Goal: Task Accomplishment & Management: Use online tool/utility

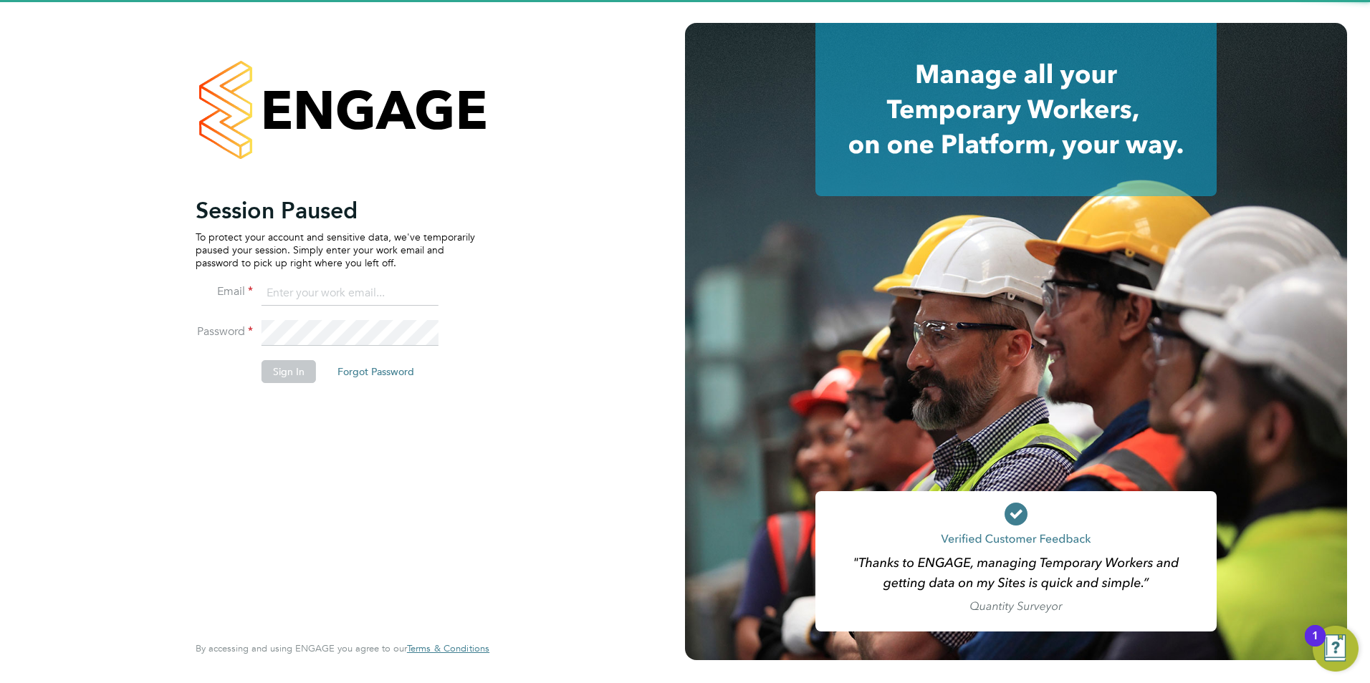
type input "[PERSON_NAME][EMAIL_ADDRESS][PERSON_NAME][DOMAIN_NAME]"
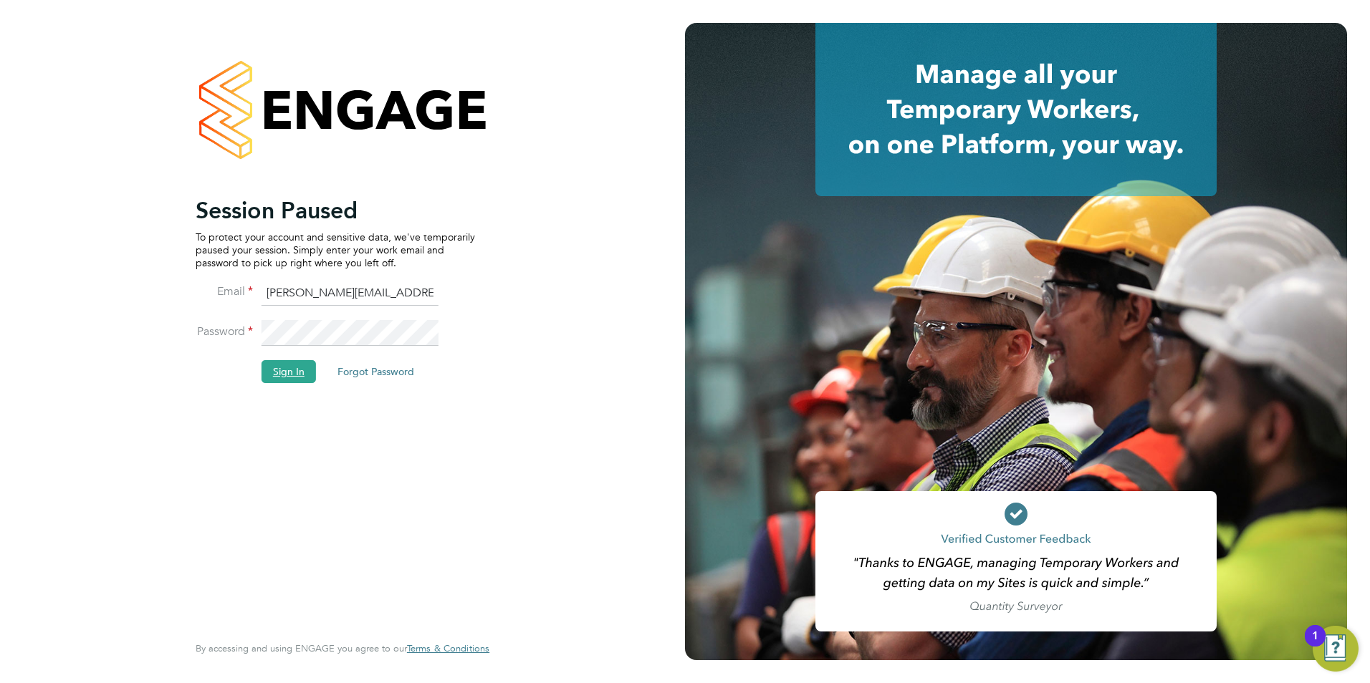
click at [272, 374] on button "Sign In" at bounding box center [289, 371] width 54 height 23
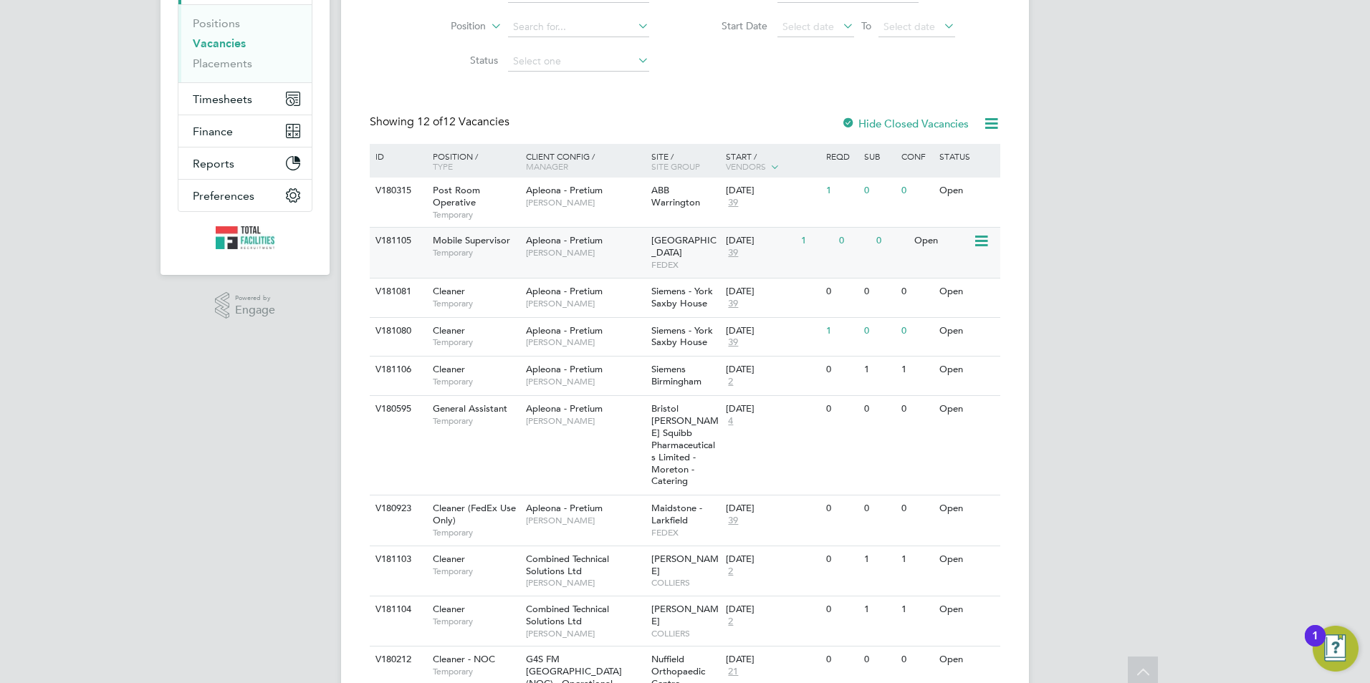
scroll to position [215, 0]
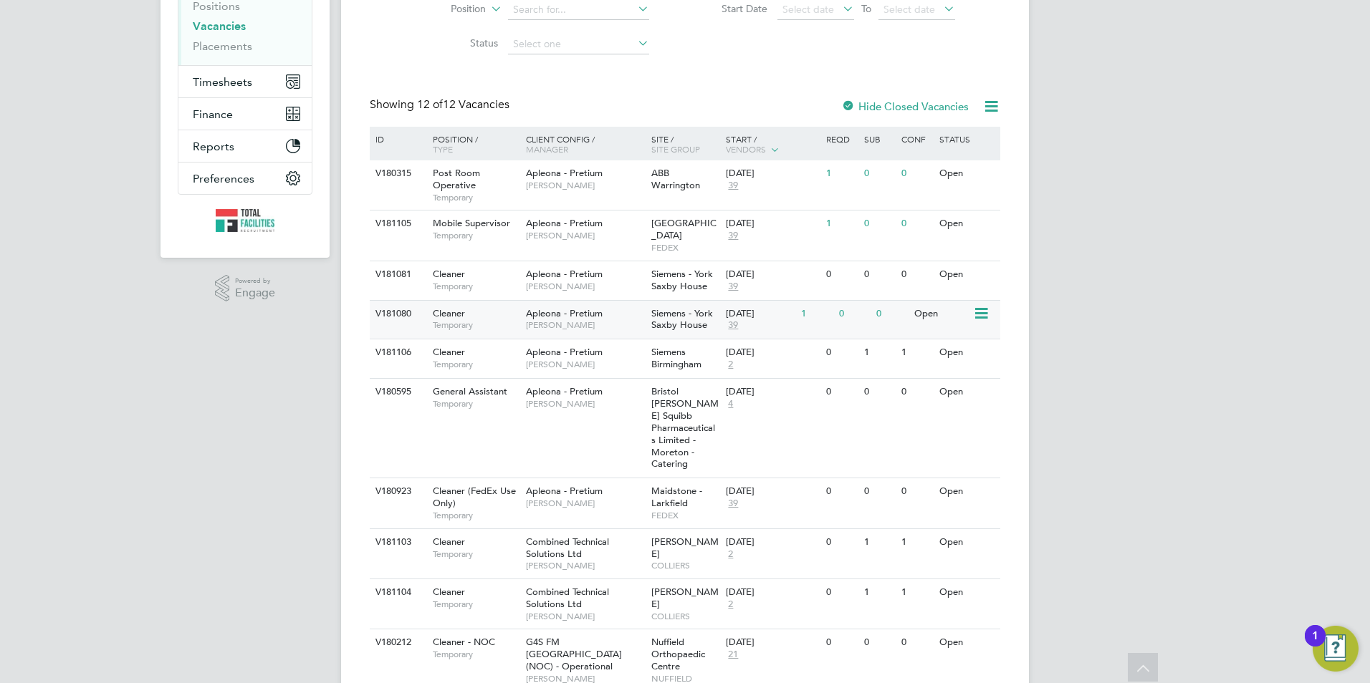
click at [636, 307] on div "Apleona - Pretium Simon Ward" at bounding box center [584, 319] width 125 height 37
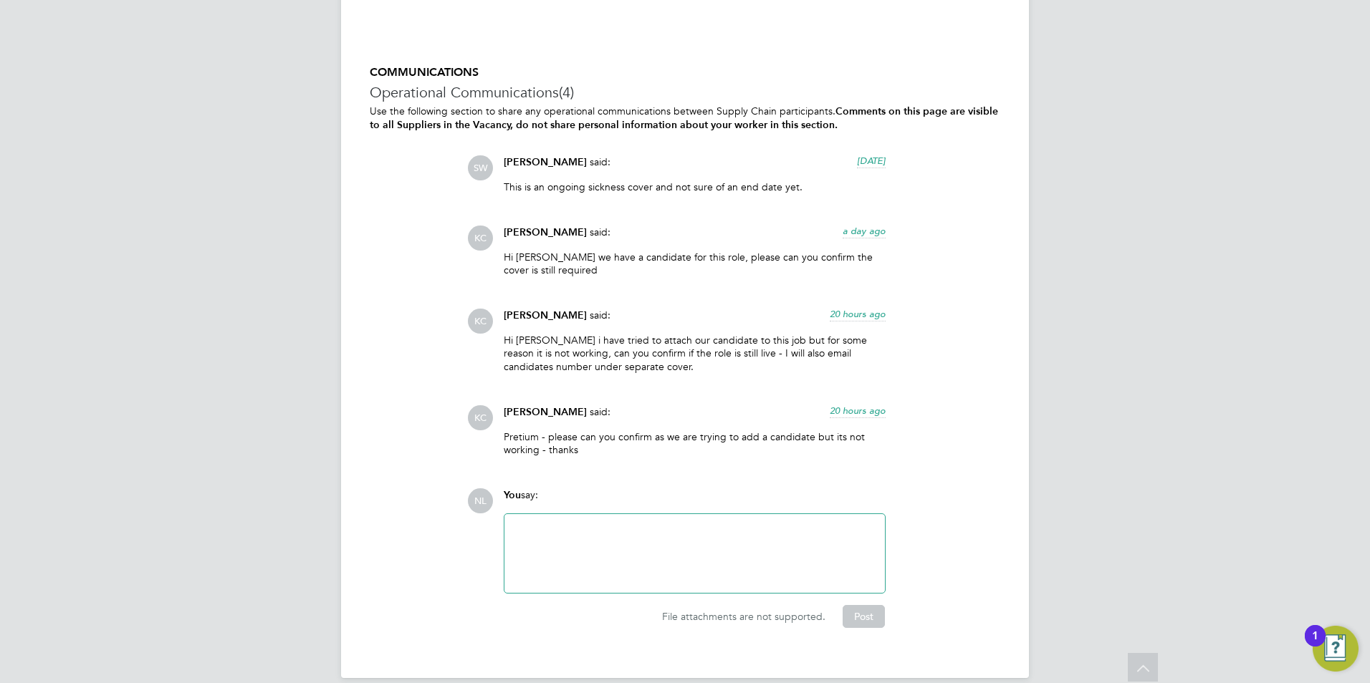
scroll to position [1822, 0]
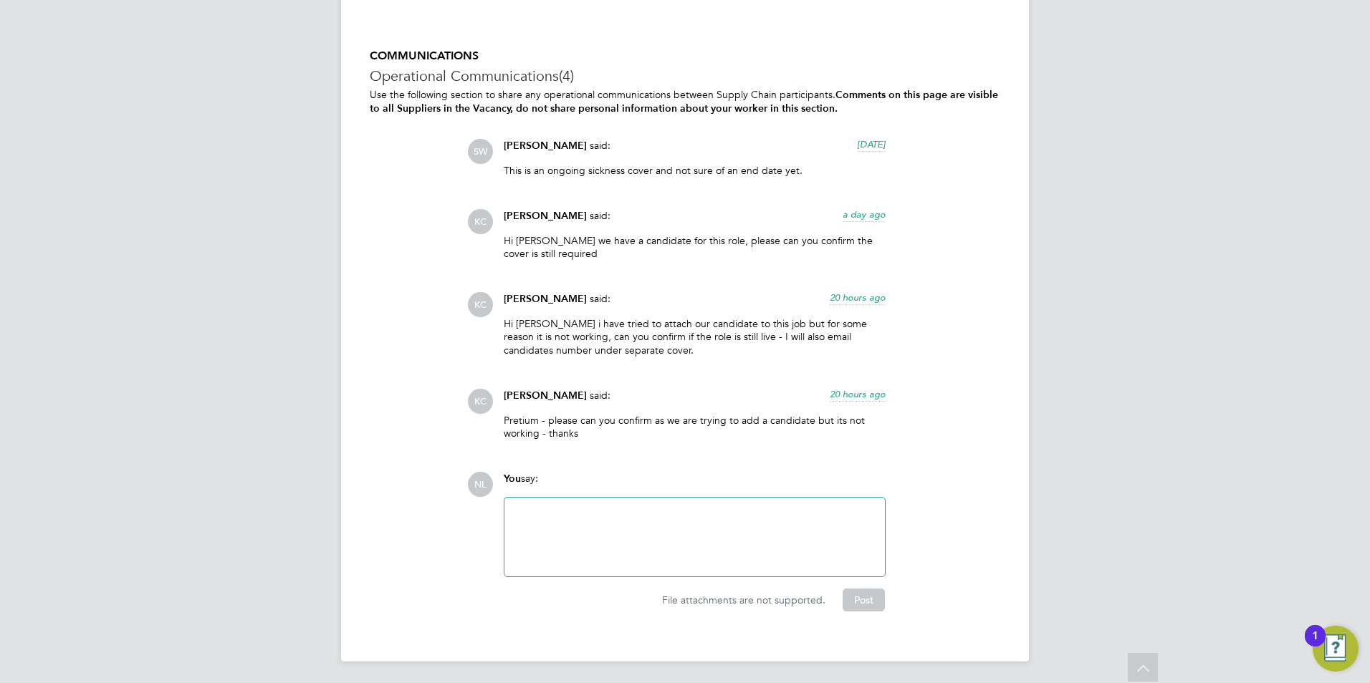
click at [547, 390] on span "Karen Chatfield" at bounding box center [545, 396] width 83 height 12
click at [548, 397] on span "Karen Chatfield" at bounding box center [545, 396] width 83 height 12
click at [489, 310] on span "KC" at bounding box center [480, 304] width 25 height 25
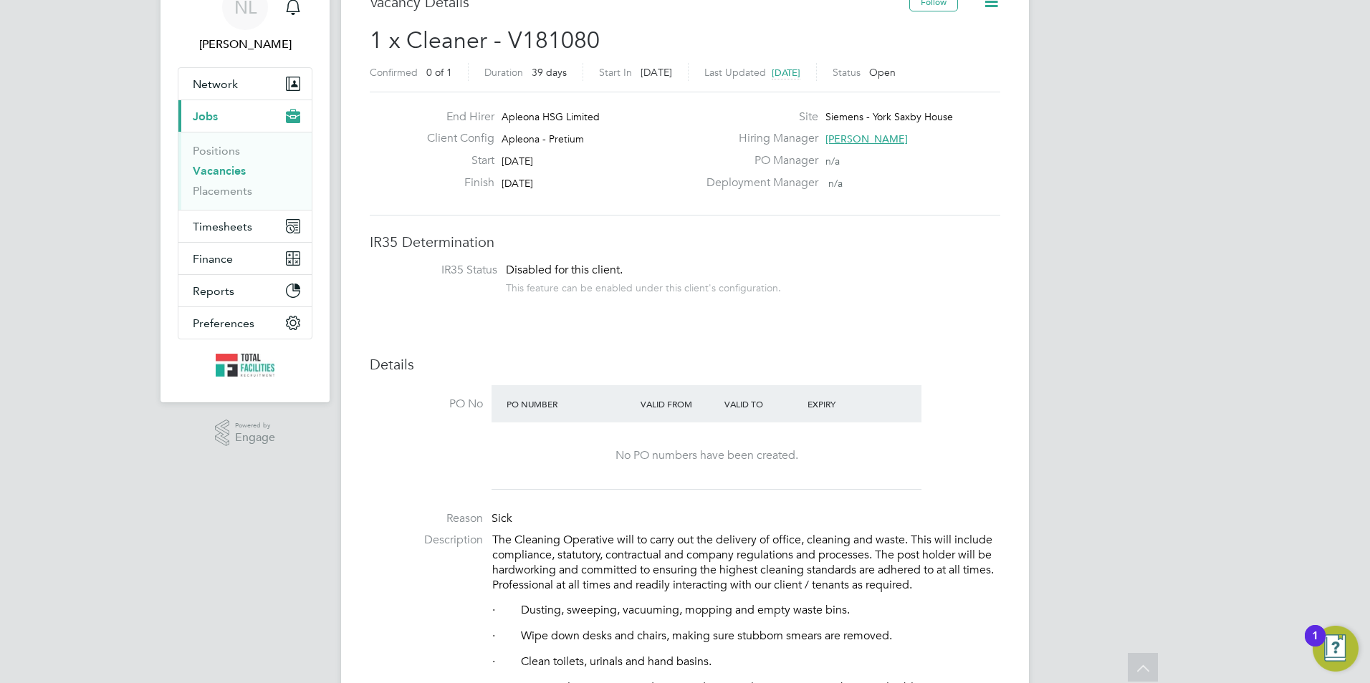
scroll to position [0, 0]
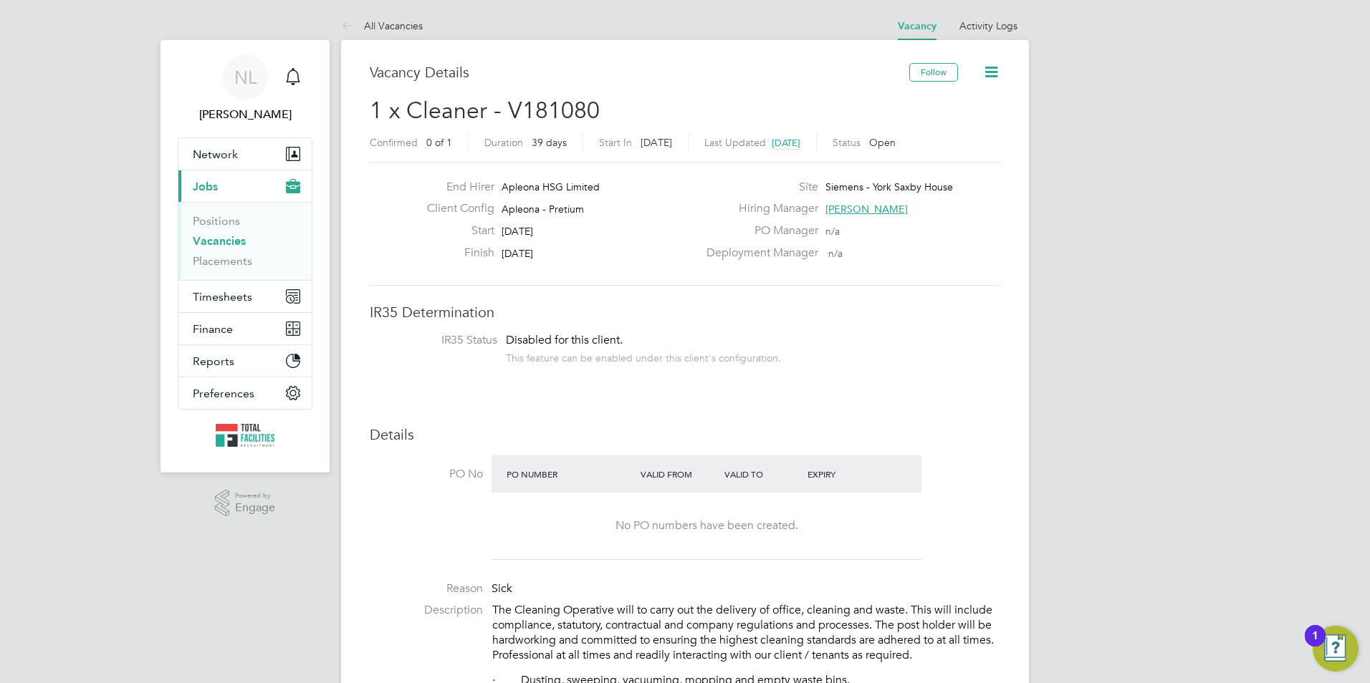
click at [363, 26] on link "All Vacancies" at bounding box center [382, 25] width 82 height 13
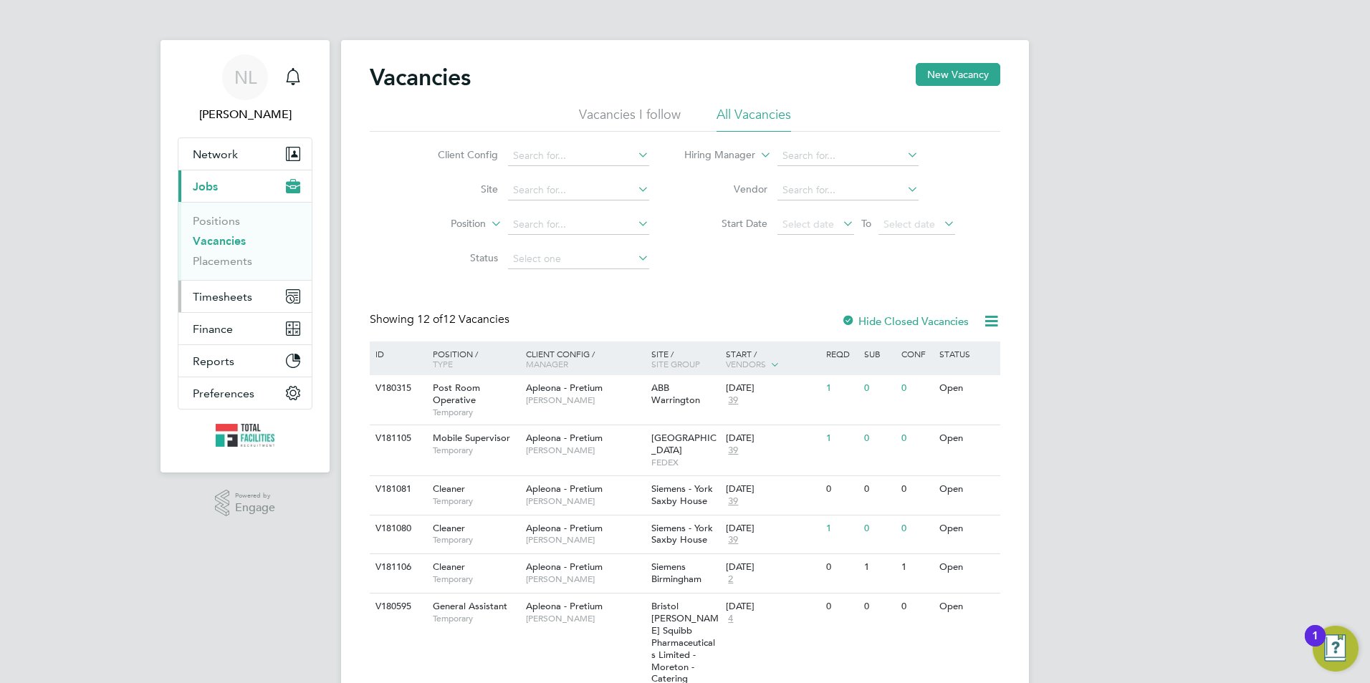
click at [251, 290] on span "Timesheets" at bounding box center [222, 297] width 59 height 14
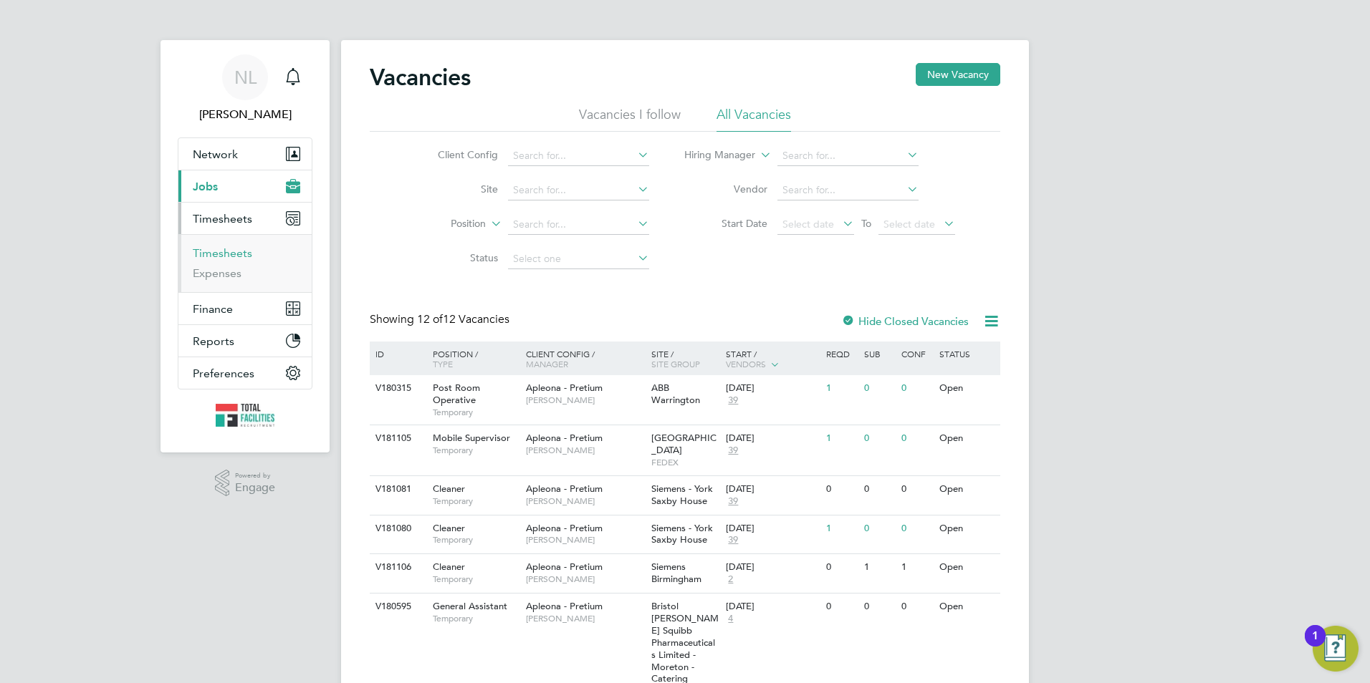
click at [220, 254] on link "Timesheets" at bounding box center [222, 253] width 59 height 14
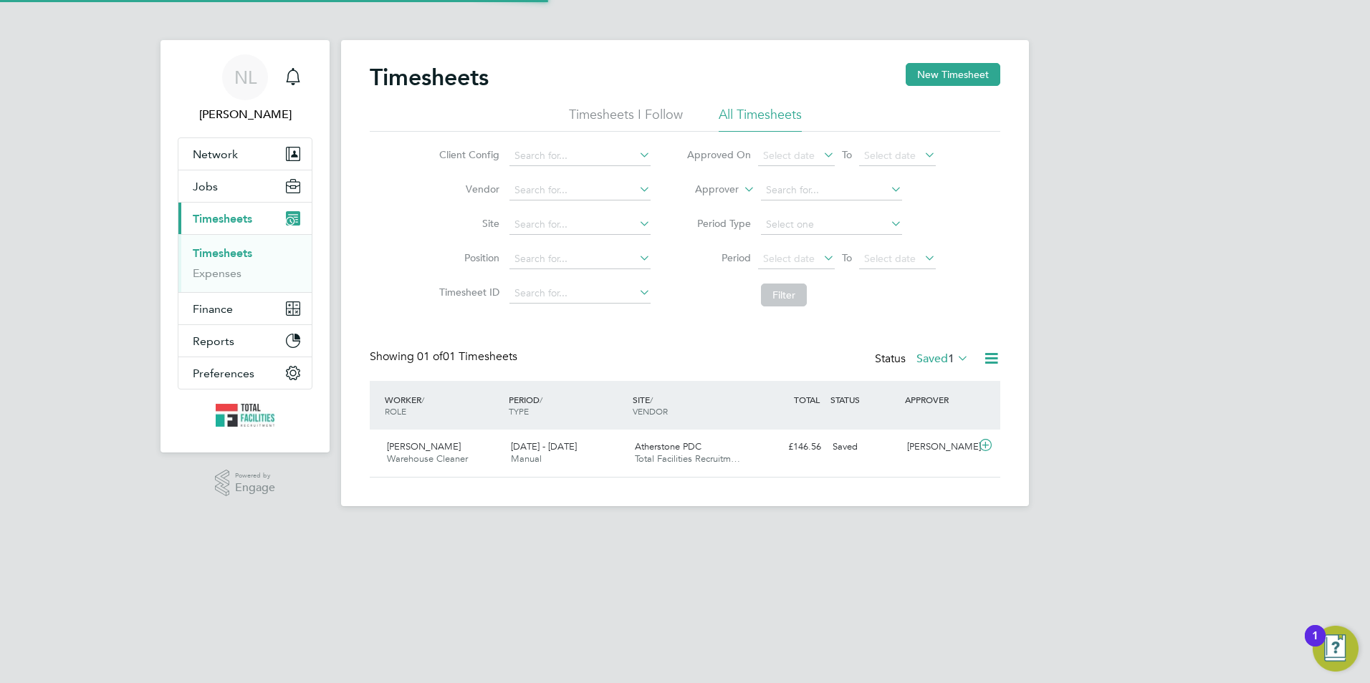
scroll to position [37, 125]
click at [188, 188] on button "Jobs" at bounding box center [244, 187] width 133 height 32
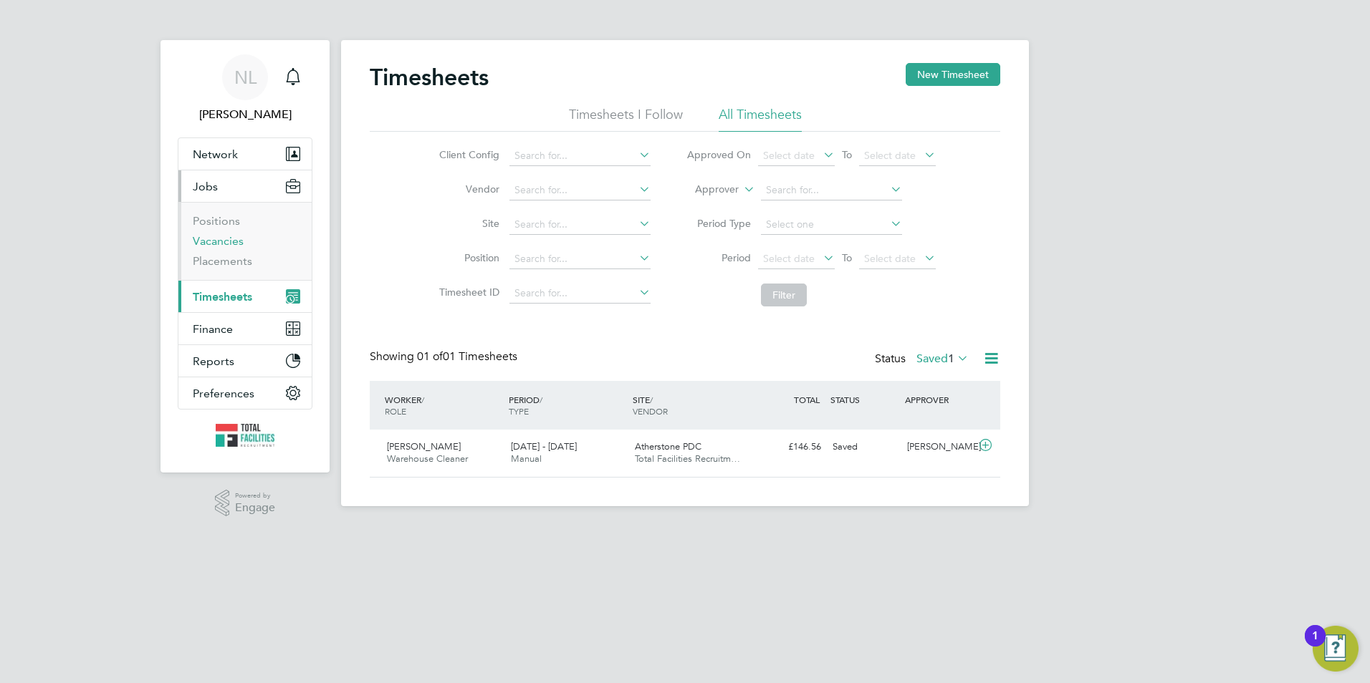
click at [221, 239] on link "Vacancies" at bounding box center [218, 241] width 51 height 14
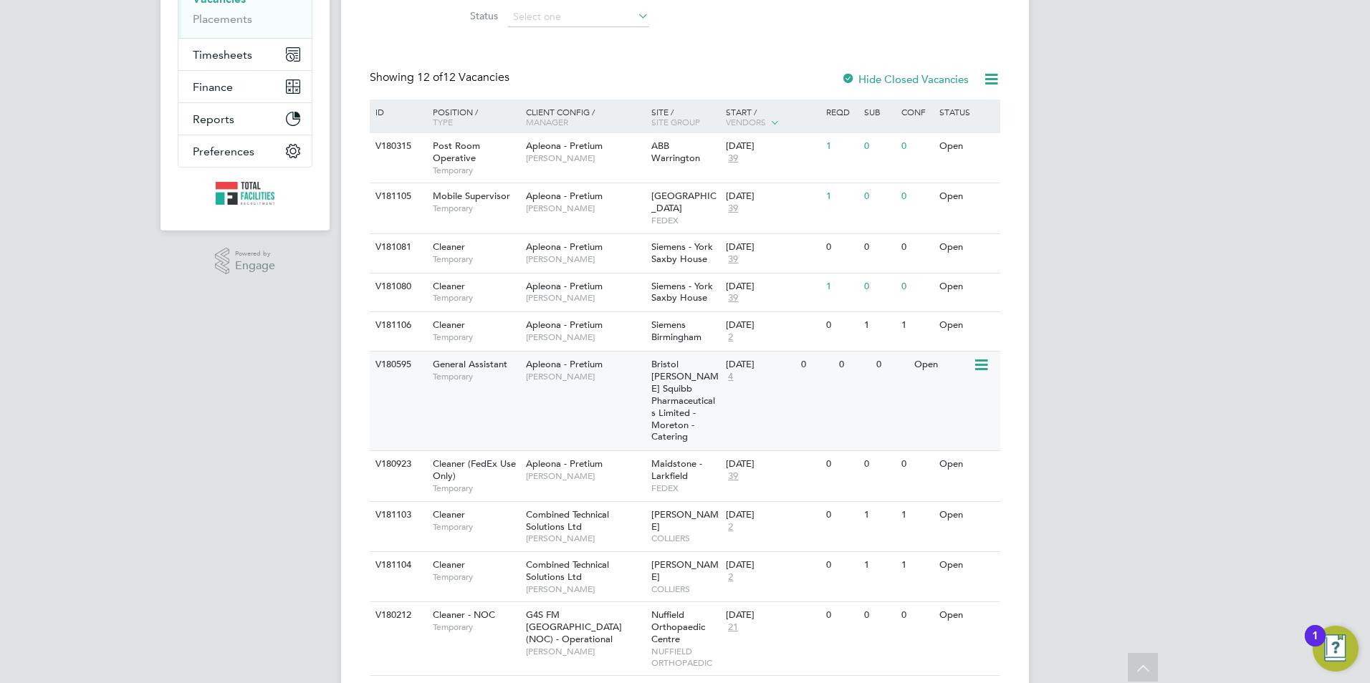
scroll to position [101, 0]
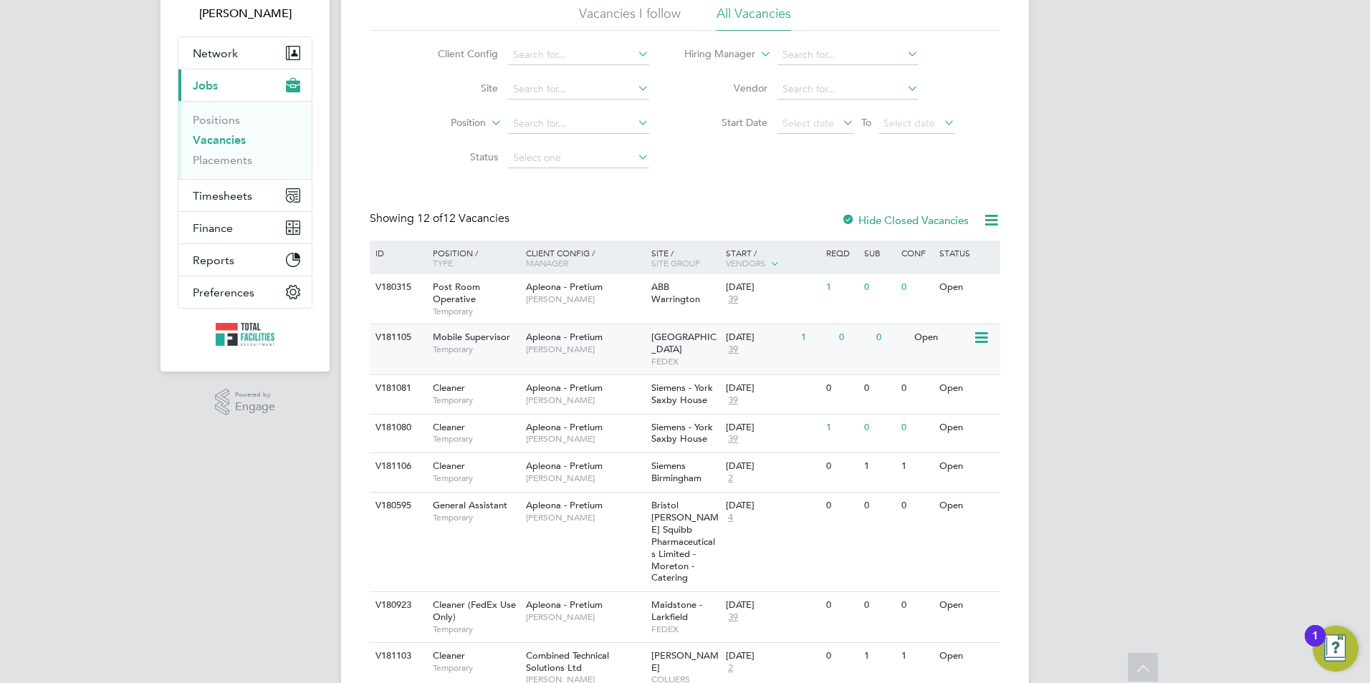
click at [640, 349] on span "[PERSON_NAME]" at bounding box center [585, 349] width 118 height 11
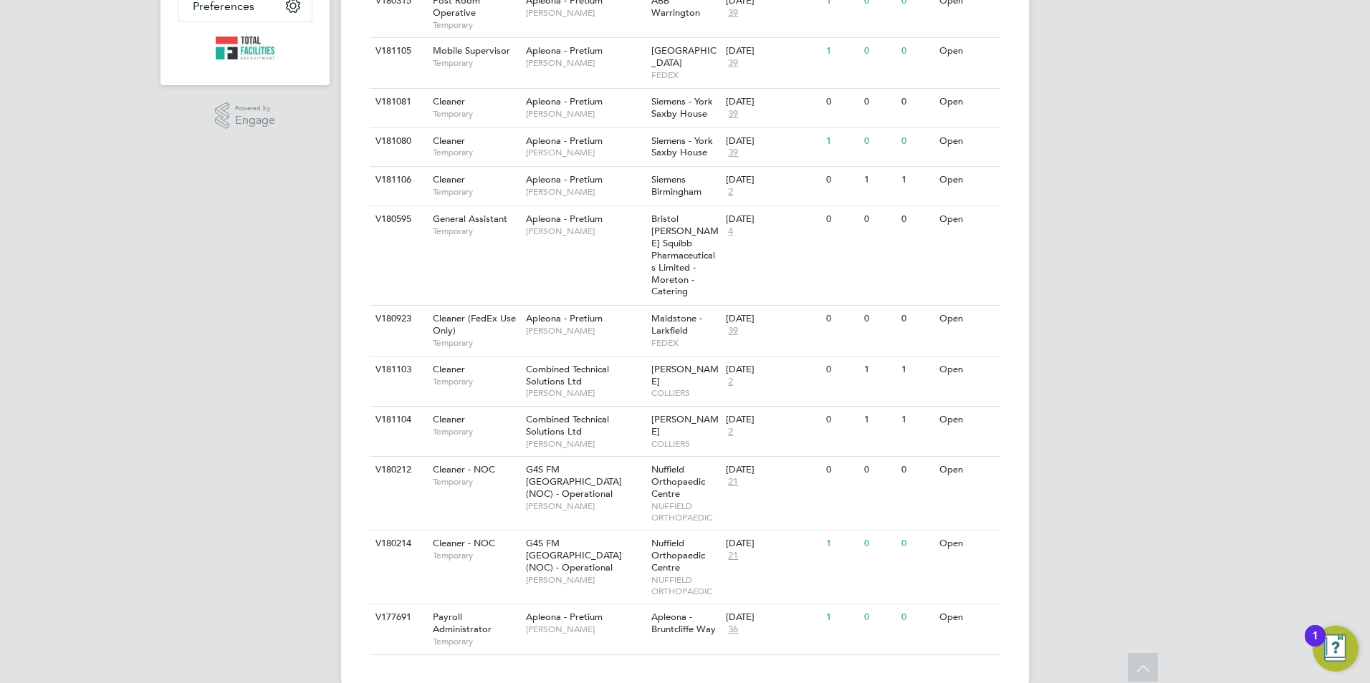
scroll to position [0, 0]
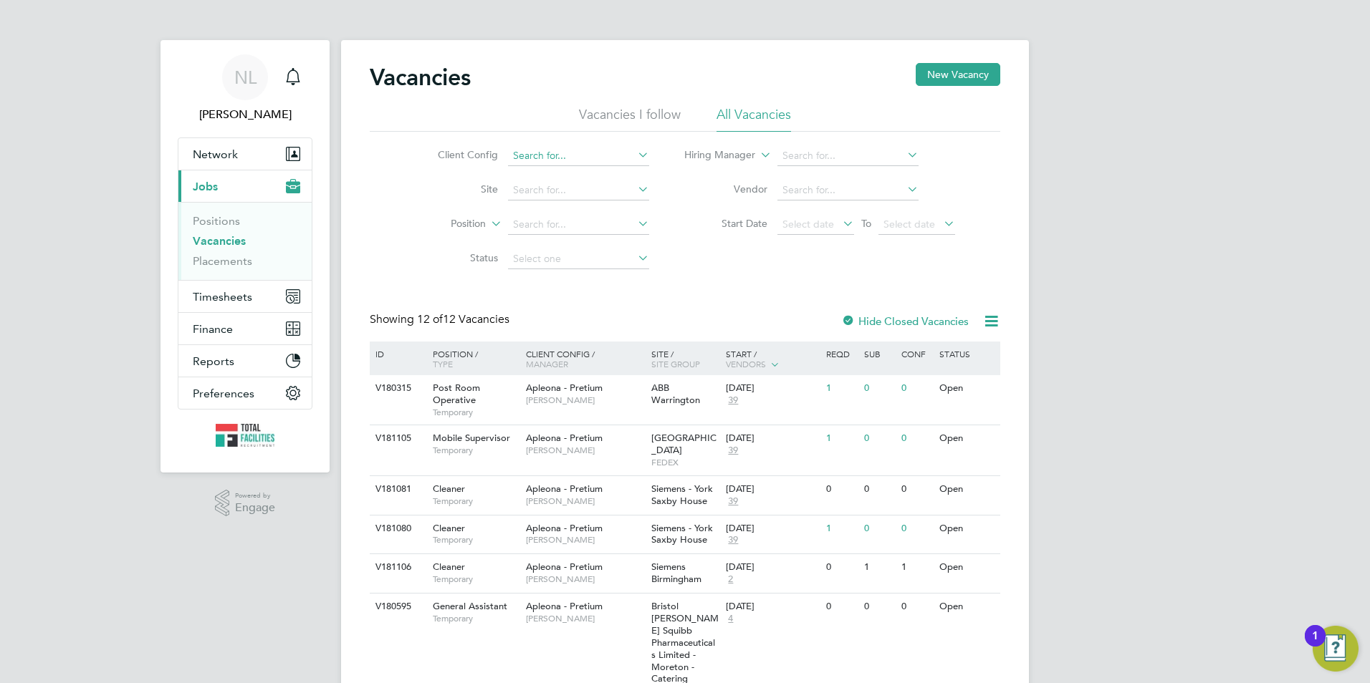
click at [524, 155] on input at bounding box center [578, 156] width 141 height 20
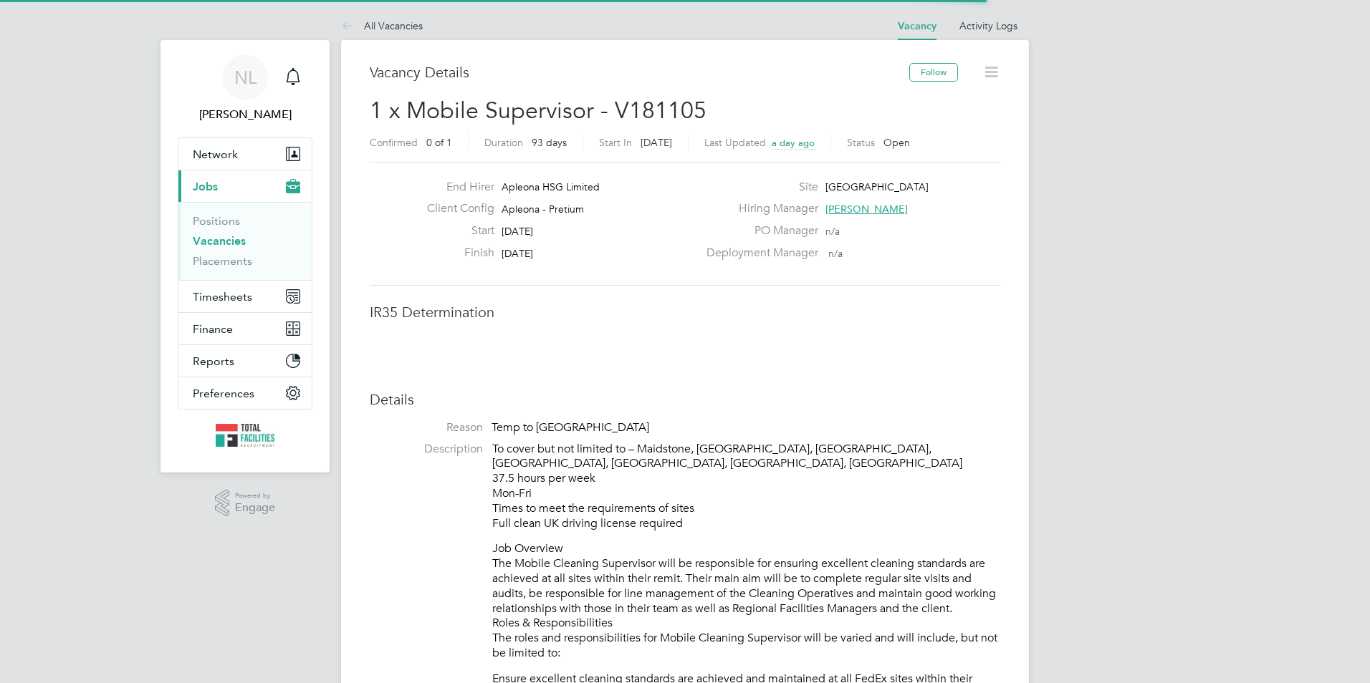
scroll to position [42, 100]
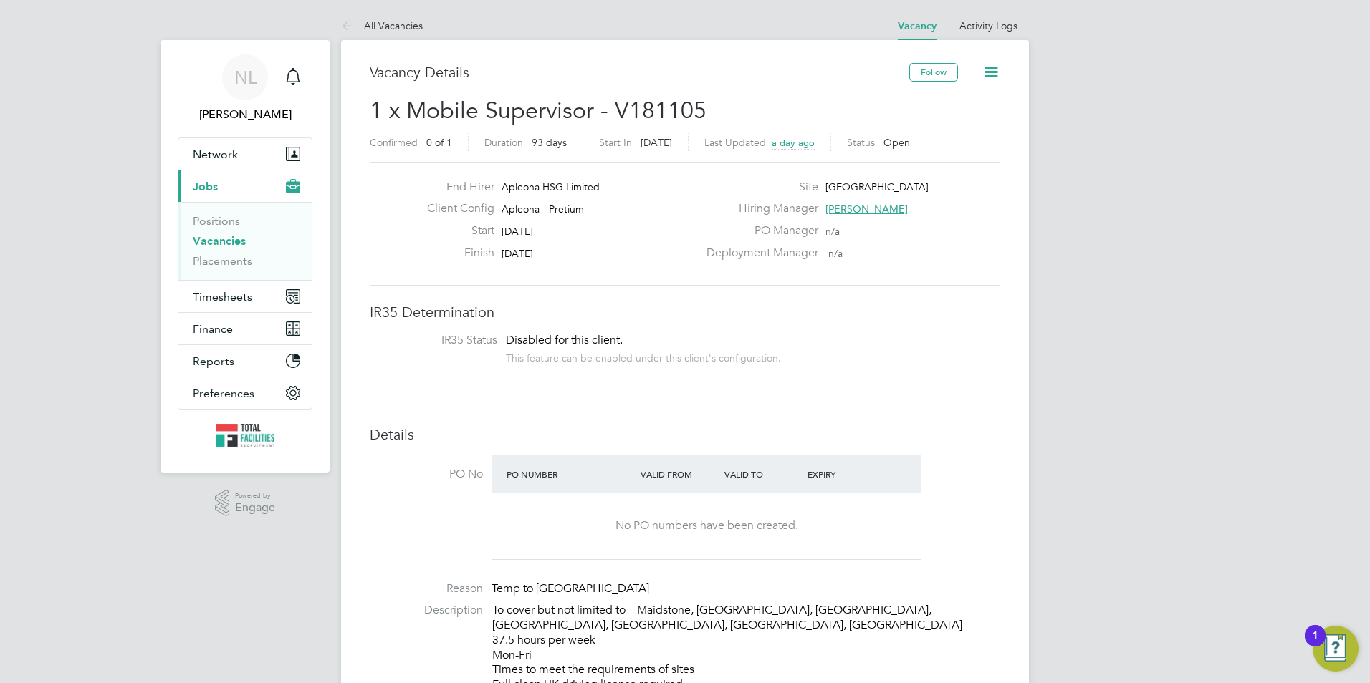
click at [833, 181] on span "Dartford" at bounding box center [876, 187] width 103 height 13
copy span "Dartford"
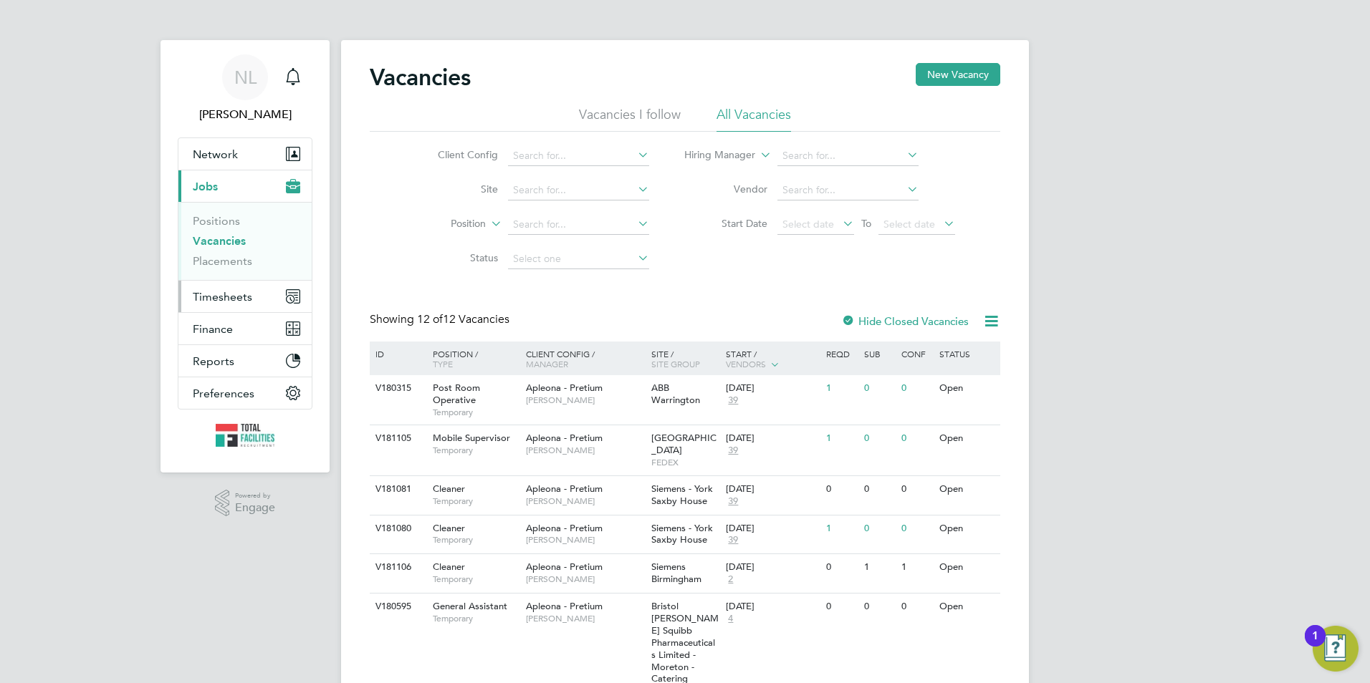
click at [231, 300] on span "Timesheets" at bounding box center [222, 297] width 59 height 14
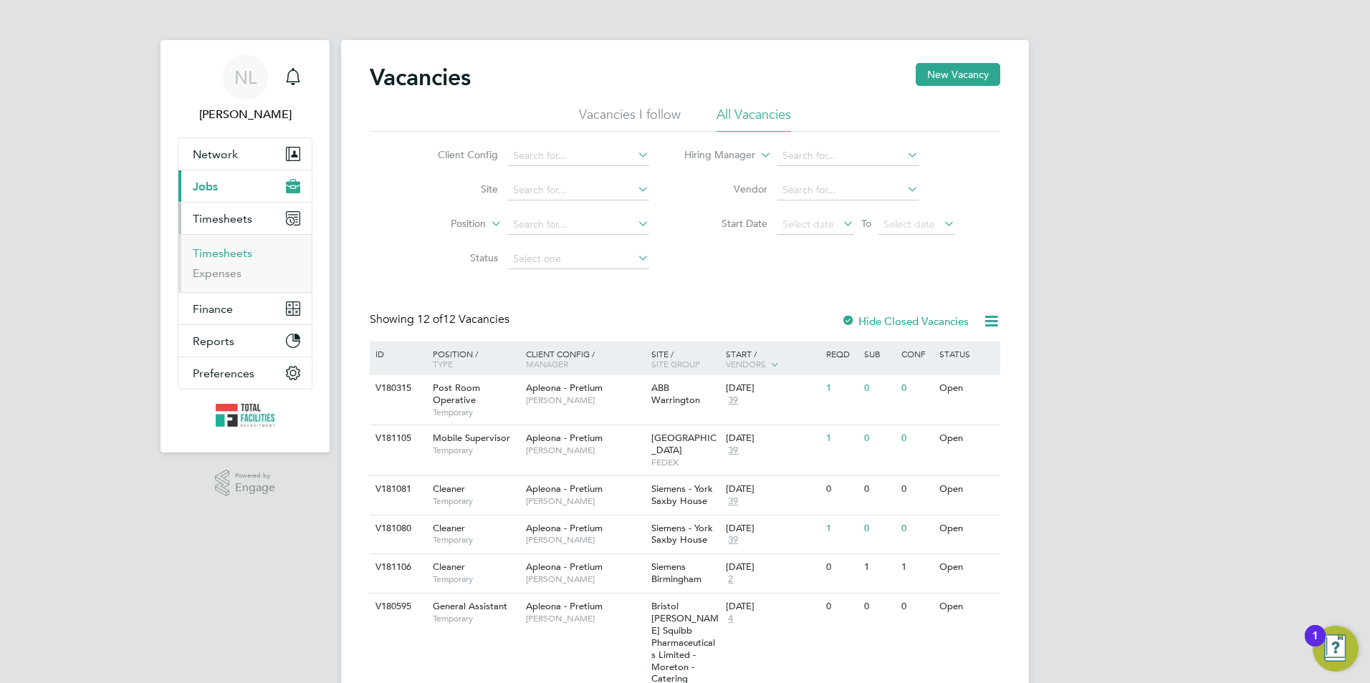
click at [223, 253] on link "Timesheets" at bounding box center [222, 253] width 59 height 14
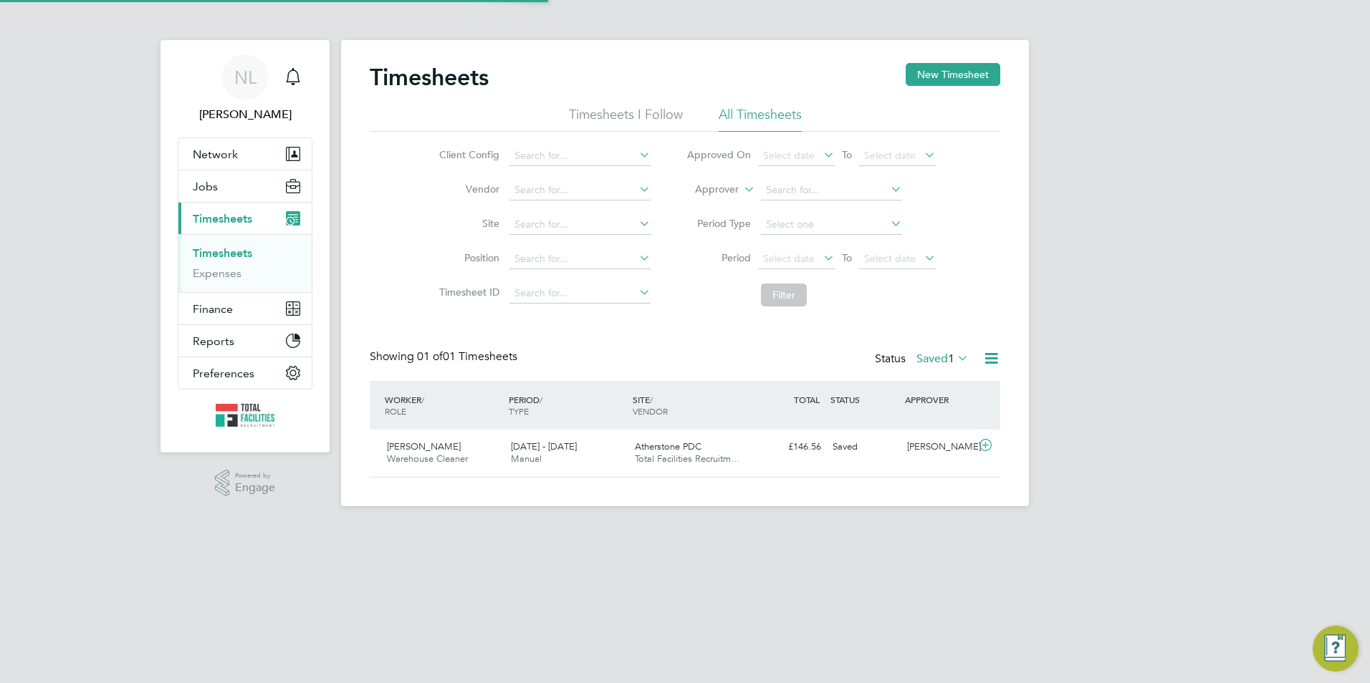
scroll to position [37, 125]
click at [929, 75] on button "New Timesheet" at bounding box center [953, 74] width 95 height 23
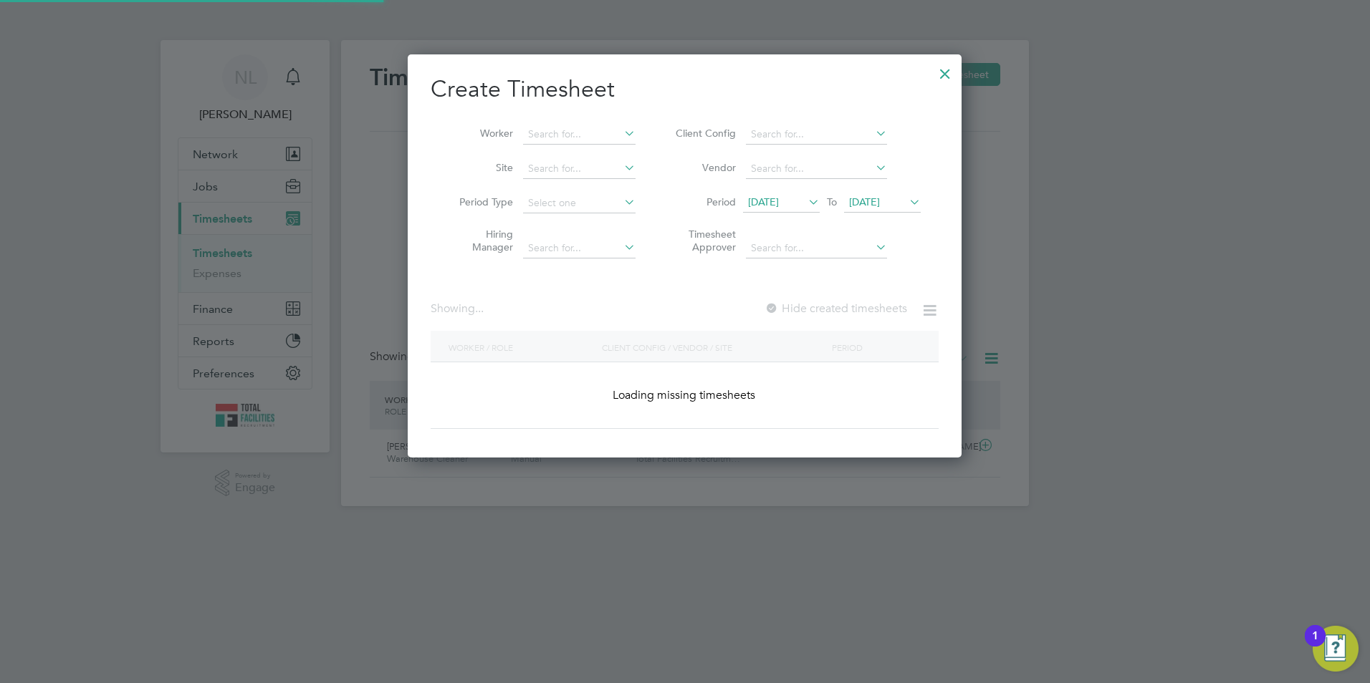
scroll to position [1274, 555]
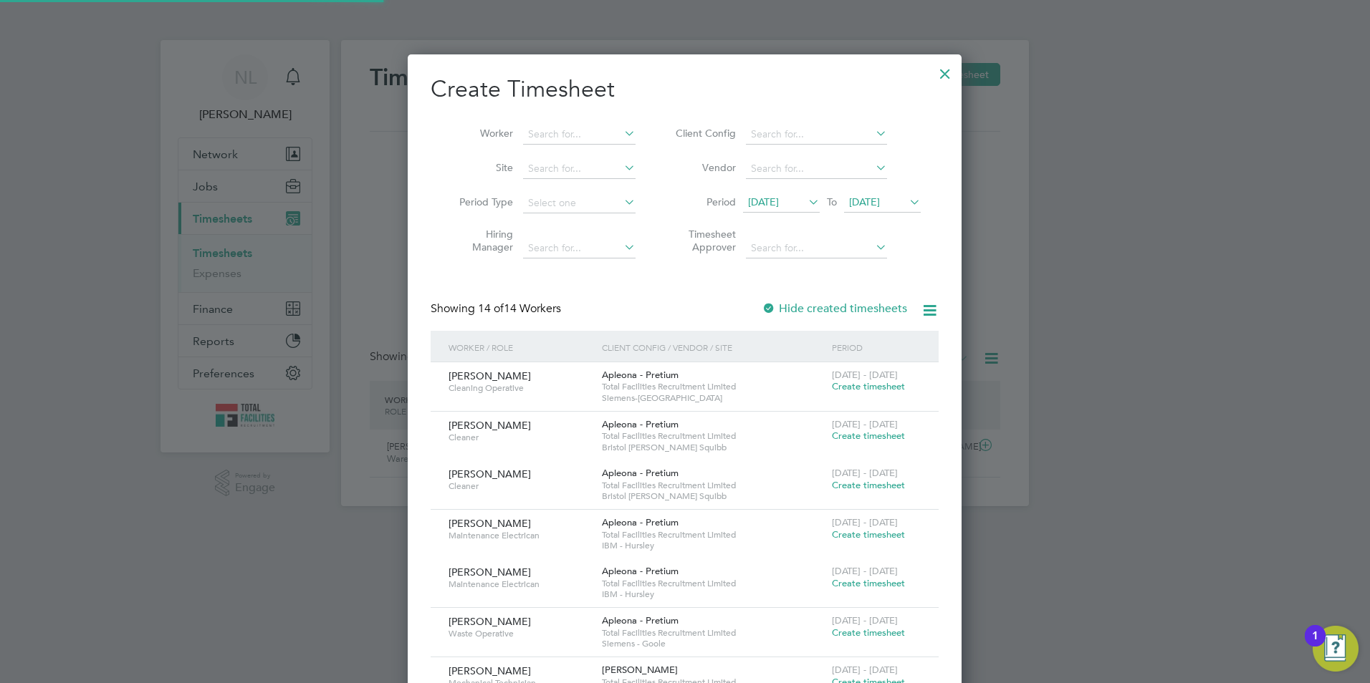
drag, startPoint x: 539, startPoint y: 124, endPoint x: 557, endPoint y: 124, distance: 18.6
click at [542, 124] on li "Worker" at bounding box center [542, 134] width 223 height 34
click at [560, 124] on li "Worker" at bounding box center [542, 134] width 223 height 34
click at [557, 136] on input at bounding box center [579, 135] width 112 height 20
click at [603, 153] on li "Zain ab Ewelamohun" at bounding box center [579, 153] width 114 height 19
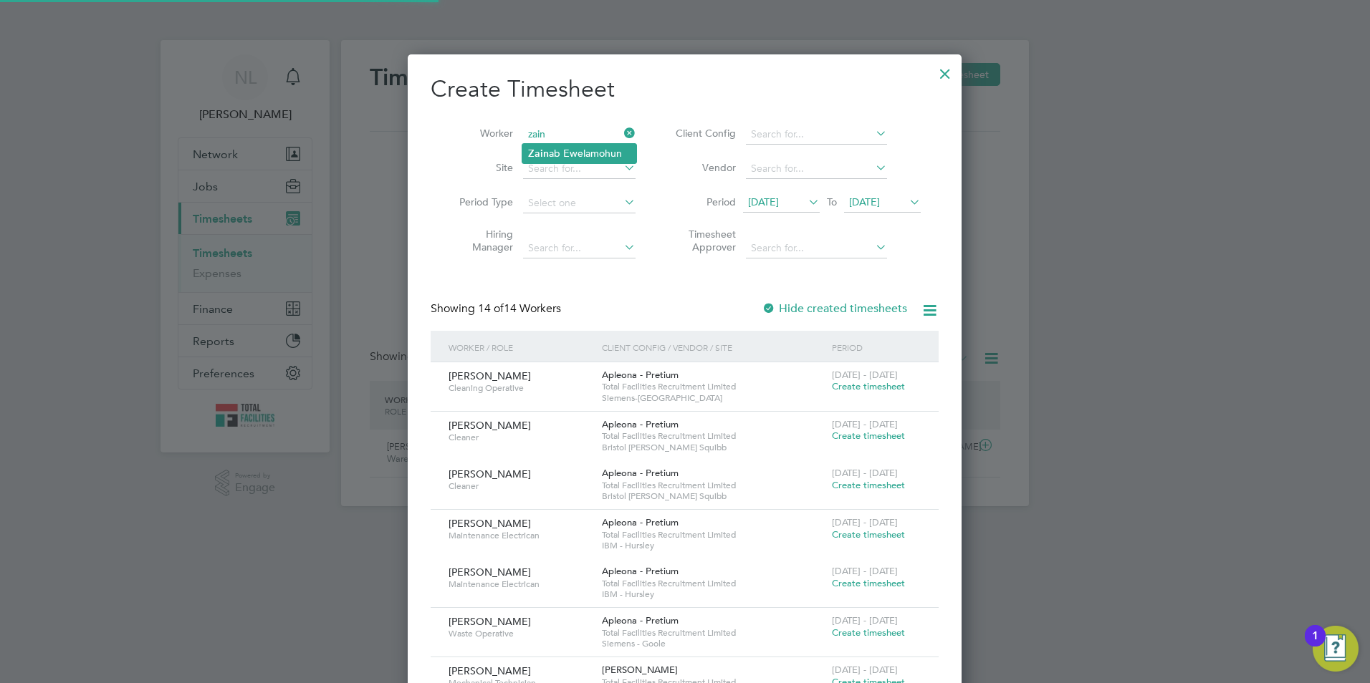
type input "Zainab Ewelamohun"
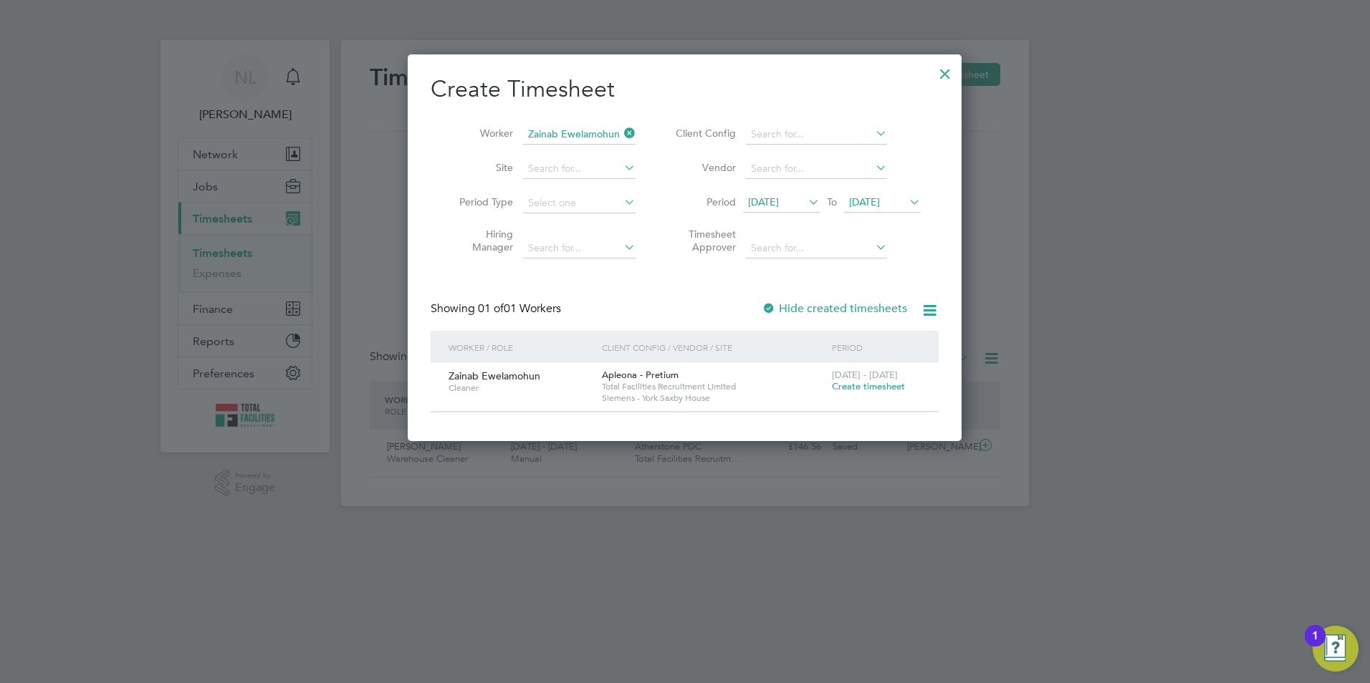
scroll to position [386, 555]
click at [845, 311] on label "Hide created timesheets" at bounding box center [834, 309] width 145 height 14
click at [880, 207] on span "[DATE]" at bounding box center [864, 202] width 31 height 13
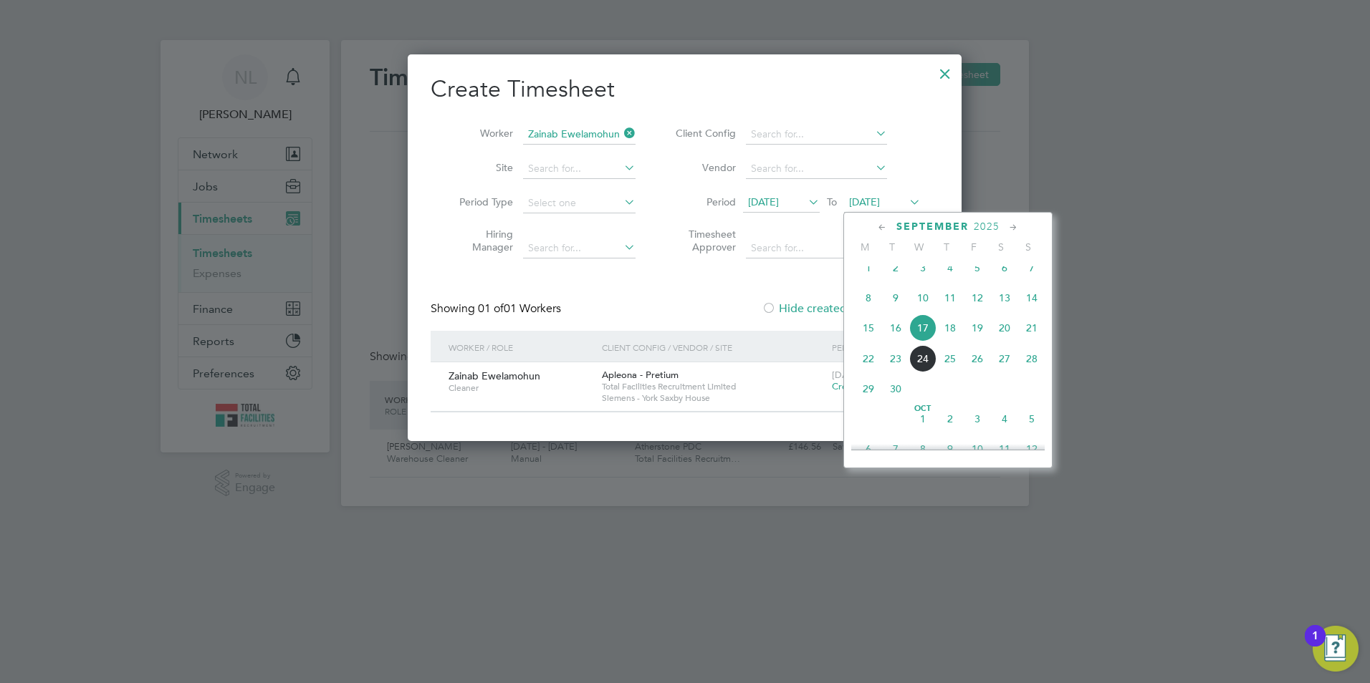
click at [931, 373] on span "24" at bounding box center [922, 358] width 27 height 27
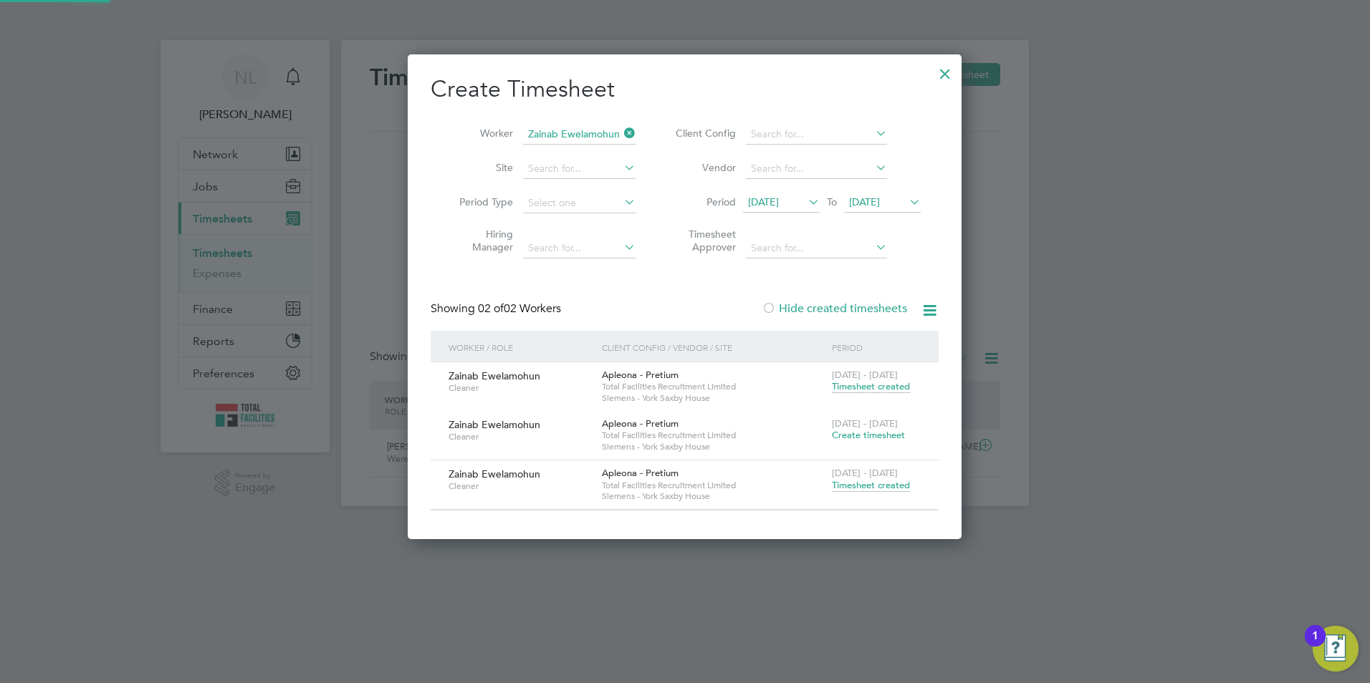
scroll to position [484, 555]
click at [941, 75] on div at bounding box center [945, 70] width 26 height 26
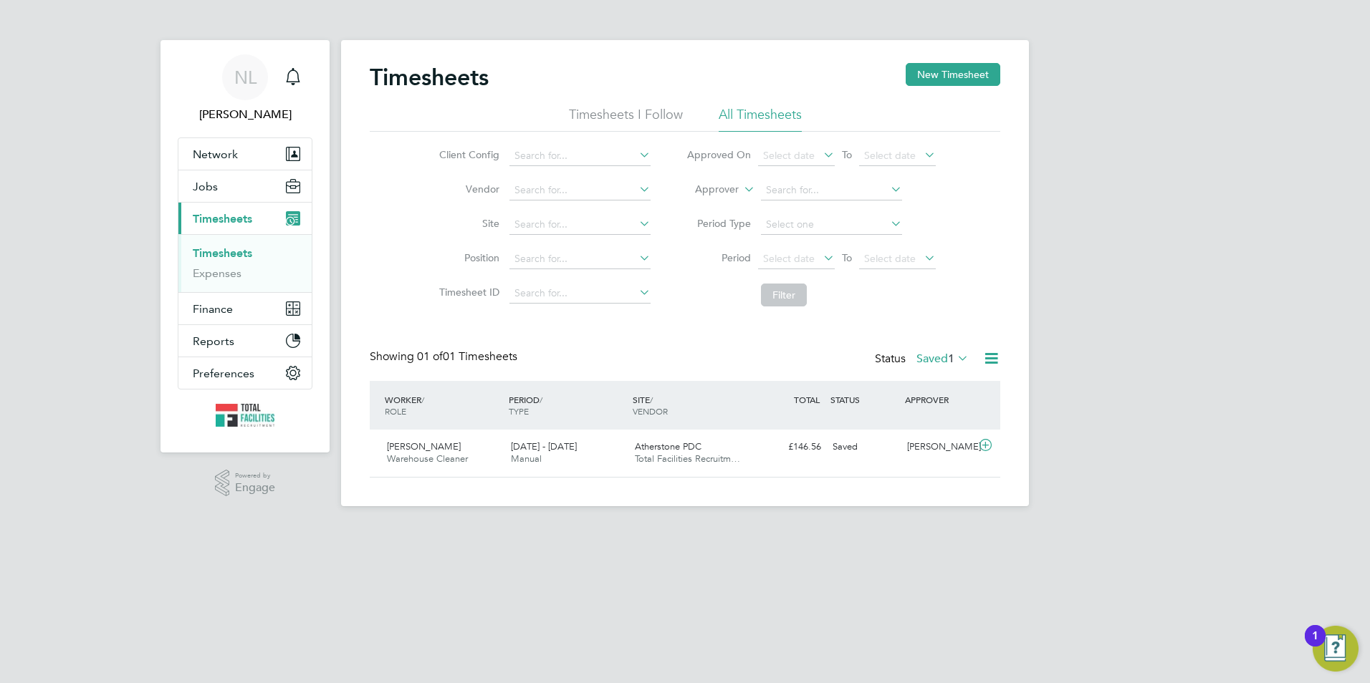
scroll to position [37, 125]
click at [939, 358] on label "Saved 1" at bounding box center [942, 359] width 52 height 14
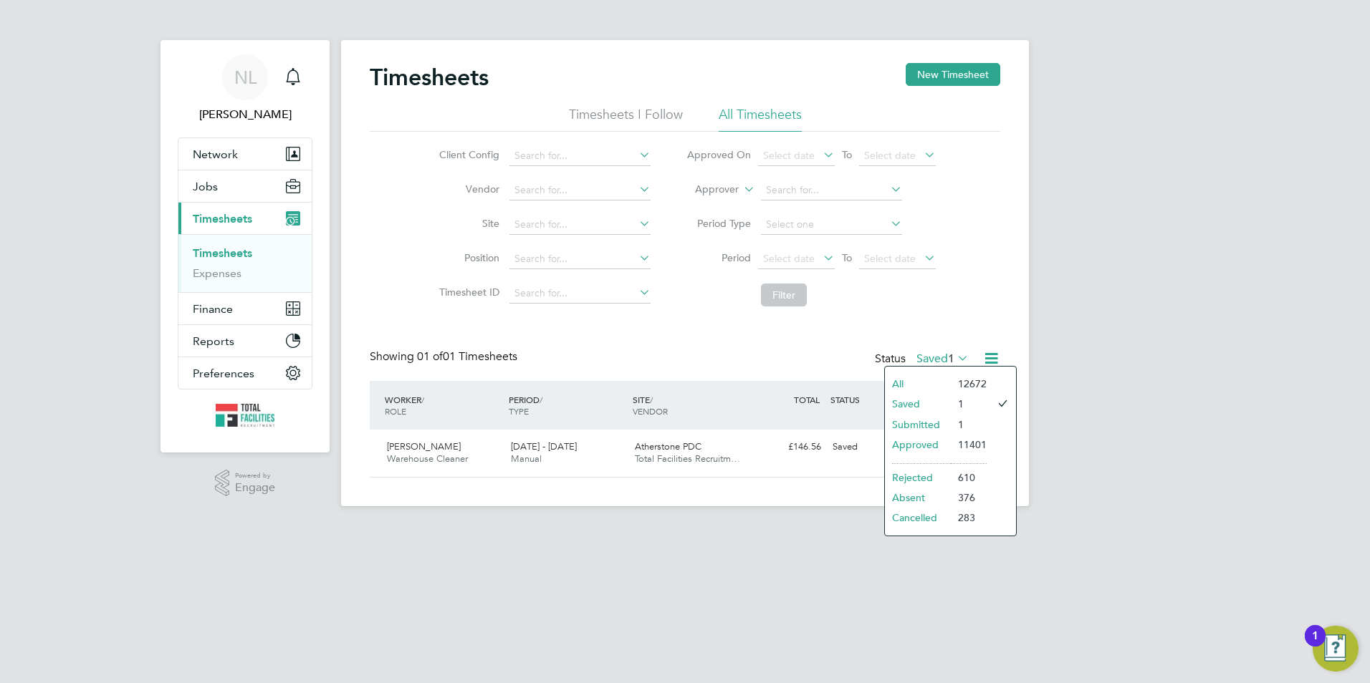
click at [741, 188] on icon at bounding box center [741, 185] width 0 height 13
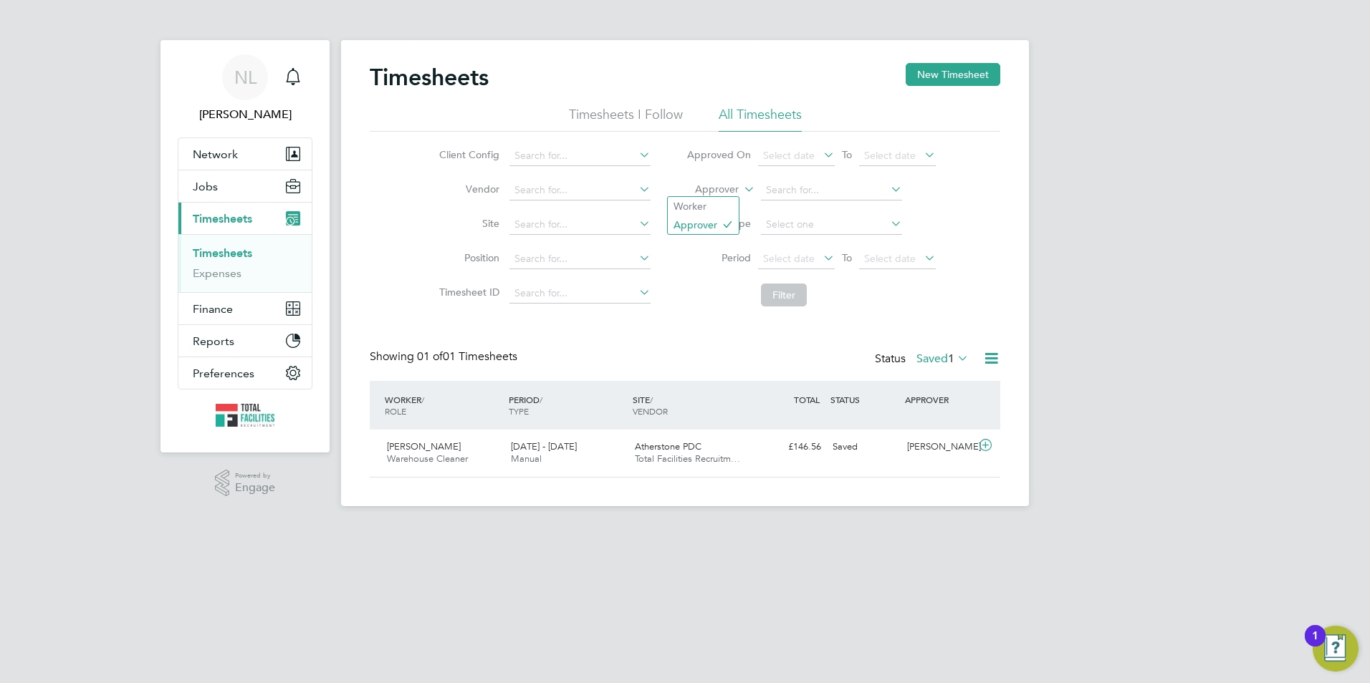
drag, startPoint x: 724, startPoint y: 208, endPoint x: 767, endPoint y: 206, distance: 42.4
click at [729, 209] on li "Worker" at bounding box center [703, 206] width 71 height 19
click at [790, 192] on input at bounding box center [831, 191] width 141 height 20
click at [809, 212] on li "Zain ab Ewelamohun" at bounding box center [830, 210] width 143 height 19
type input "Zainab Ewelamohun"
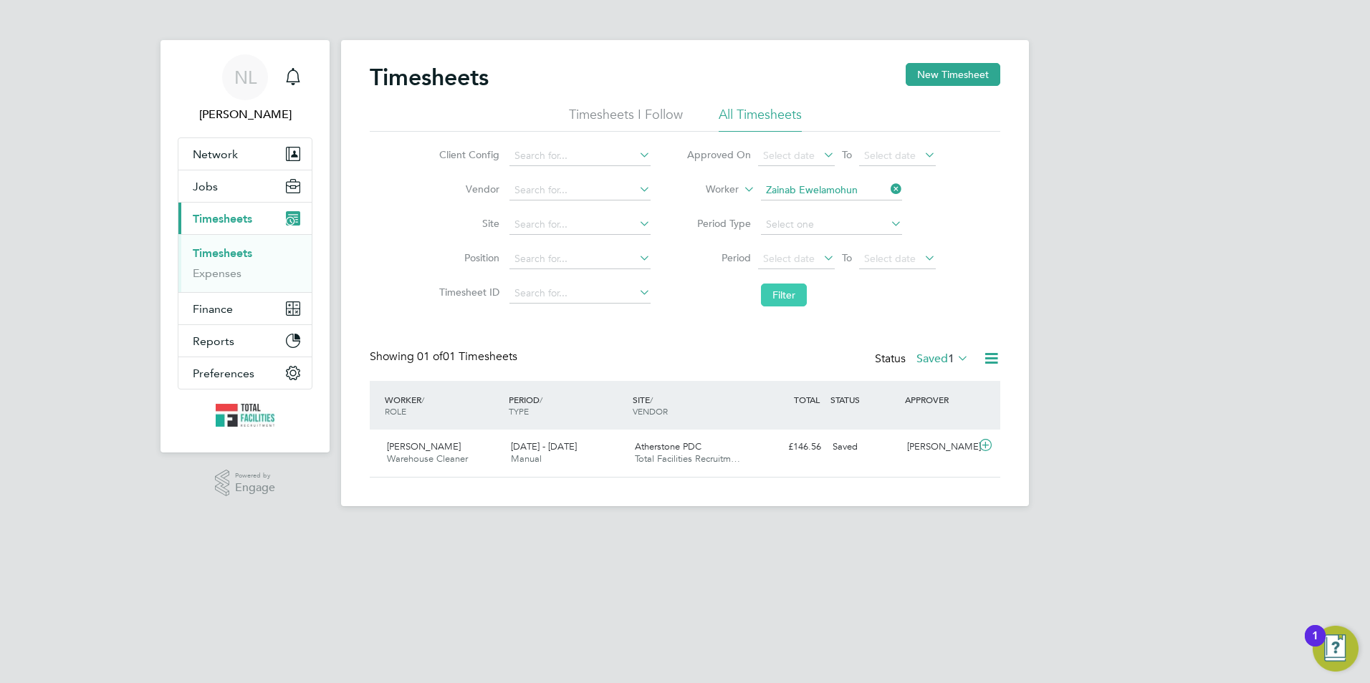
click at [777, 292] on button "Filter" at bounding box center [784, 295] width 46 height 23
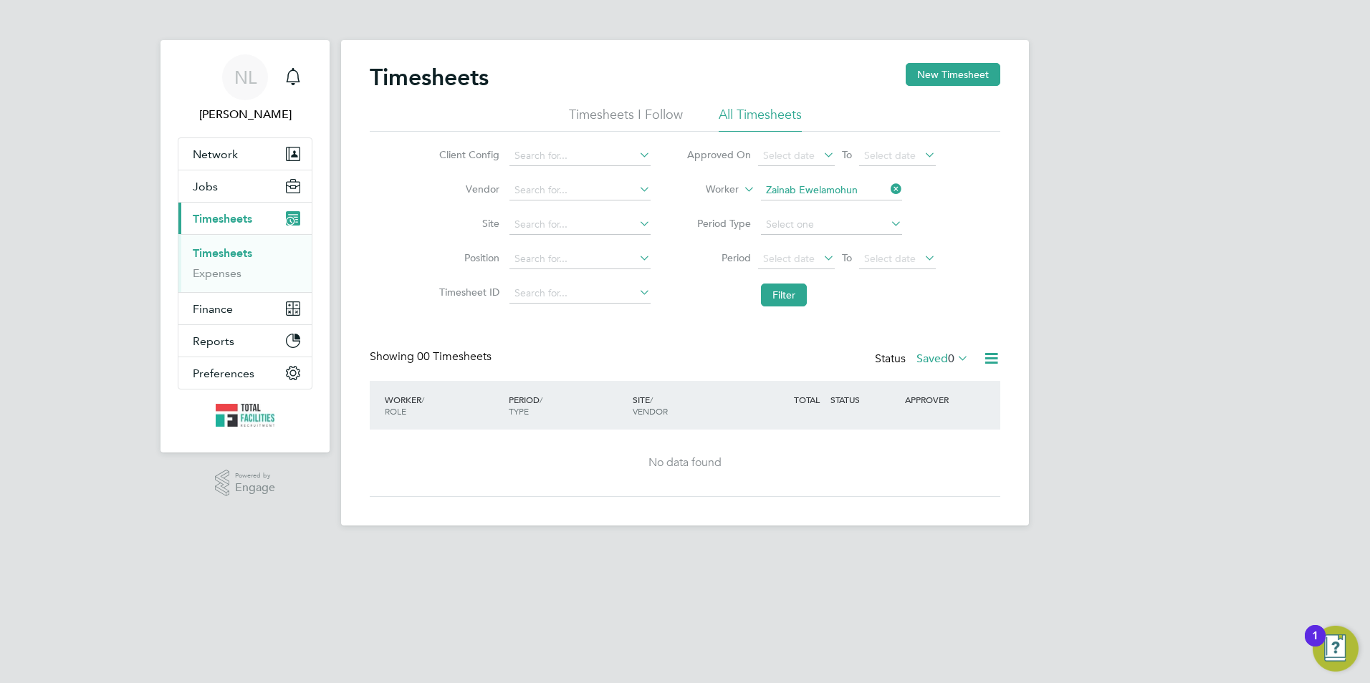
click at [920, 362] on label "Saved 0" at bounding box center [942, 359] width 52 height 14
click at [933, 449] on li "Approved" at bounding box center [940, 445] width 66 height 20
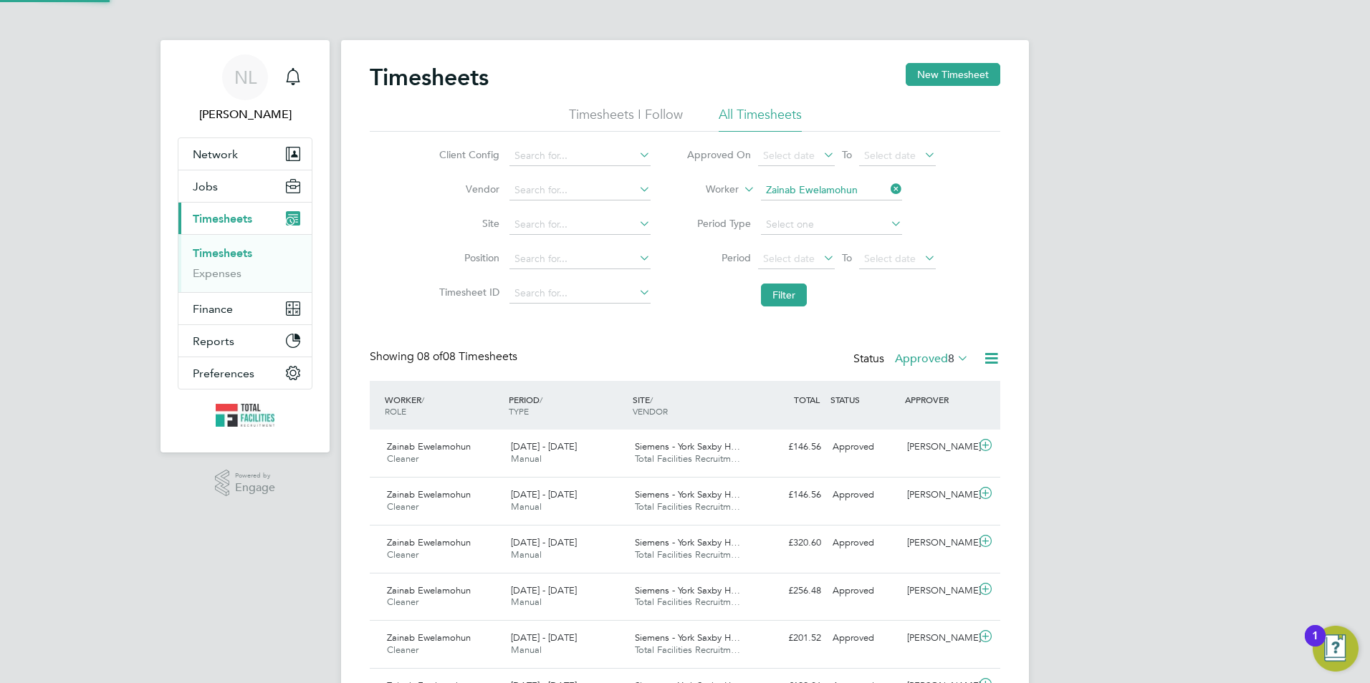
scroll to position [0, 0]
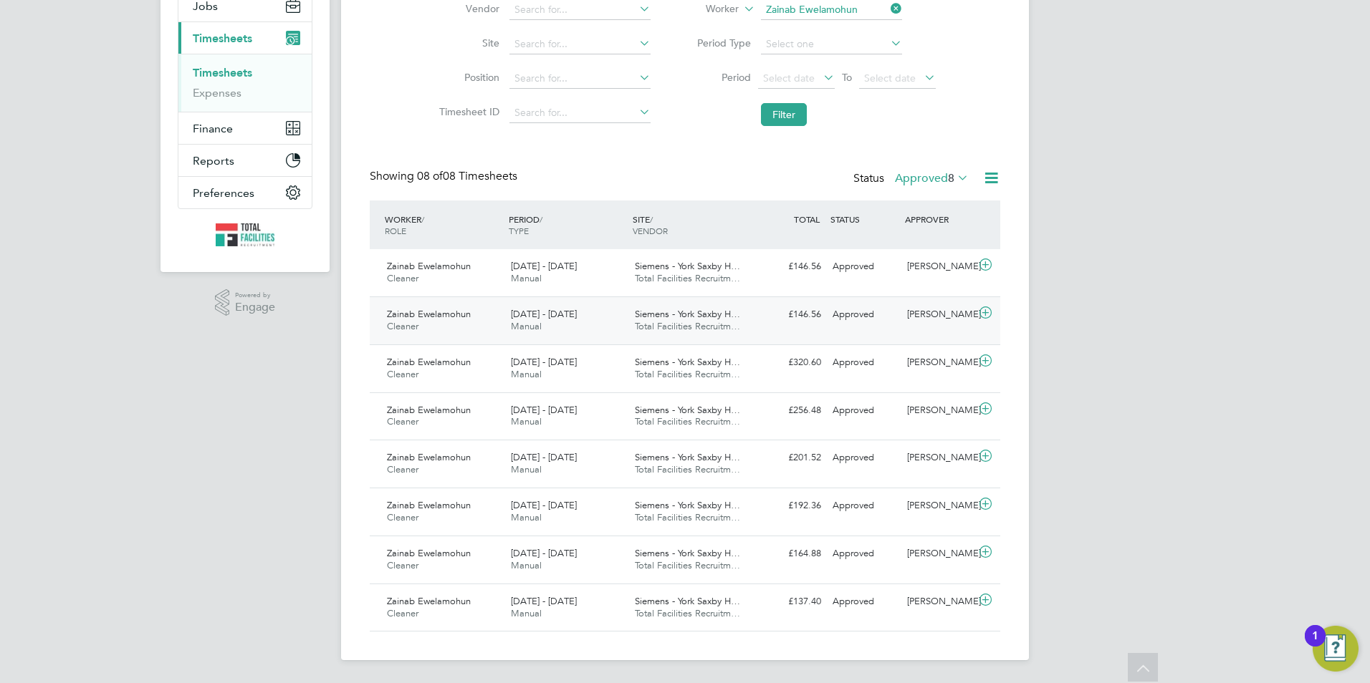
click at [871, 322] on div "Approved" at bounding box center [864, 315] width 75 height 24
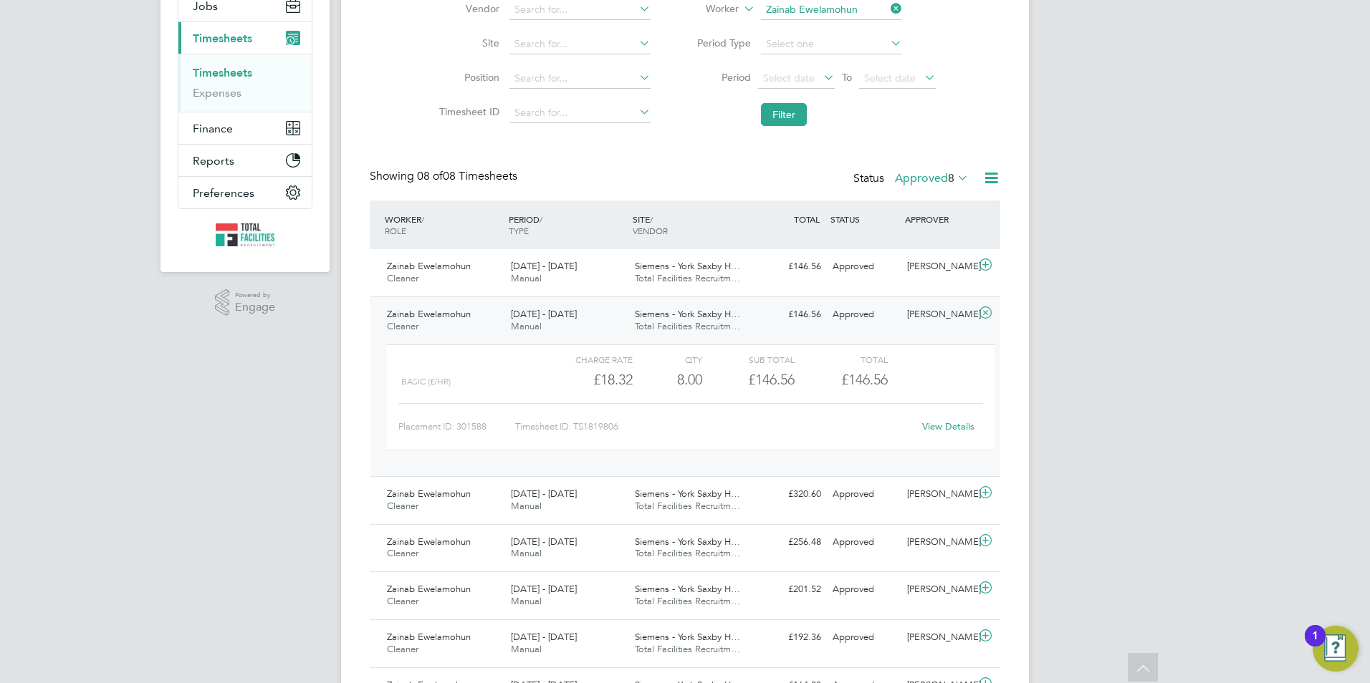
click at [951, 427] on link "View Details" at bounding box center [948, 427] width 52 height 12
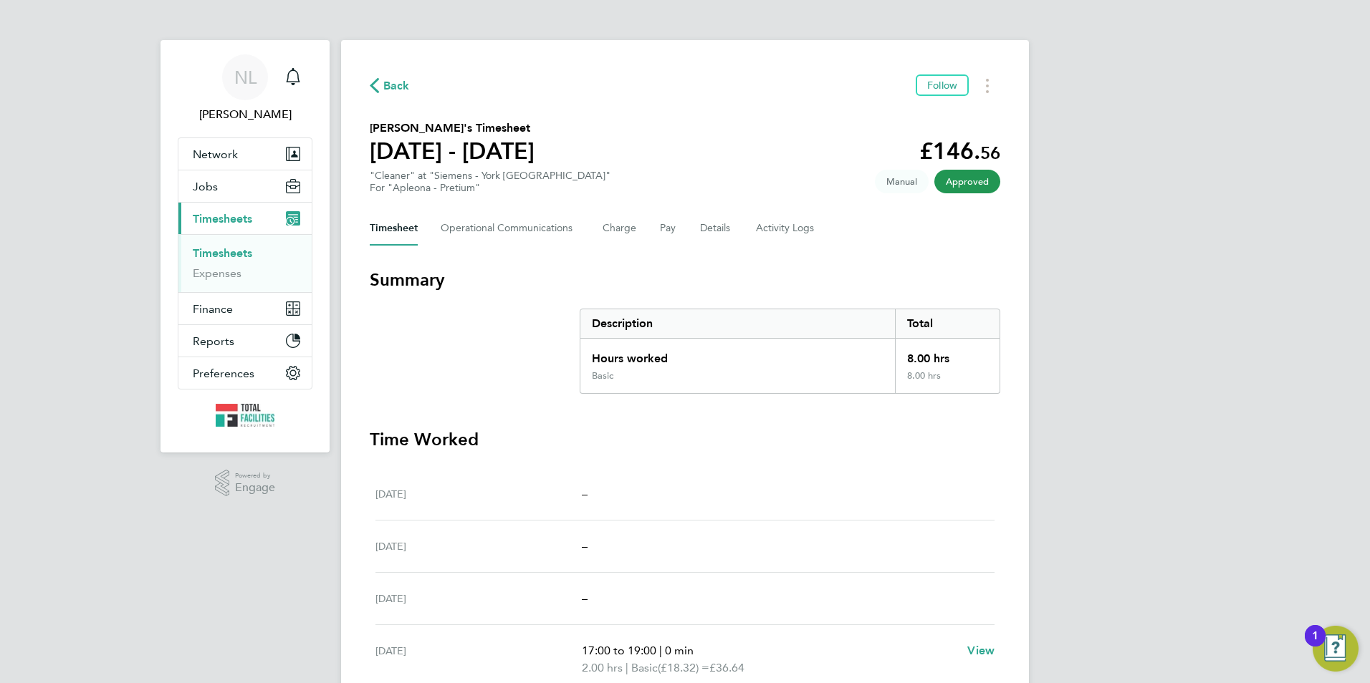
click at [393, 85] on span "Back" at bounding box center [396, 85] width 27 height 17
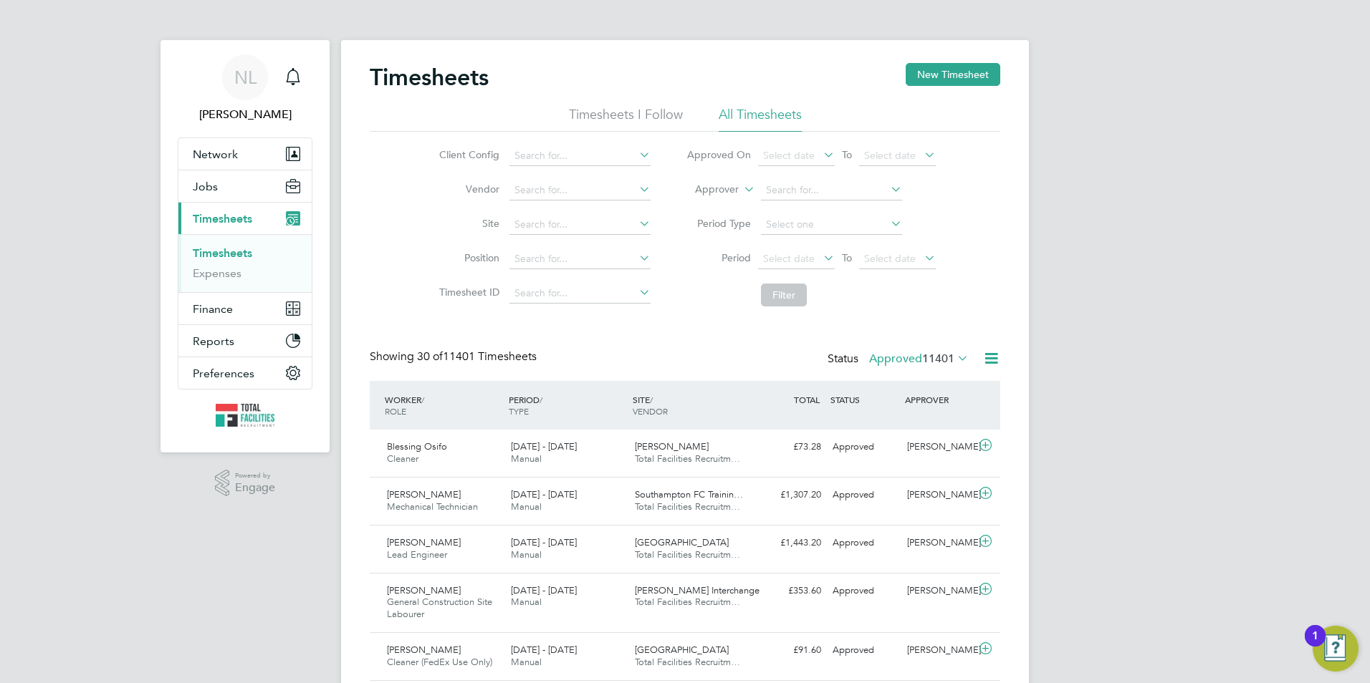
click at [926, 360] on span "11401" at bounding box center [938, 359] width 32 height 14
click at [896, 421] on li "Submitted" at bounding box center [895, 425] width 66 height 20
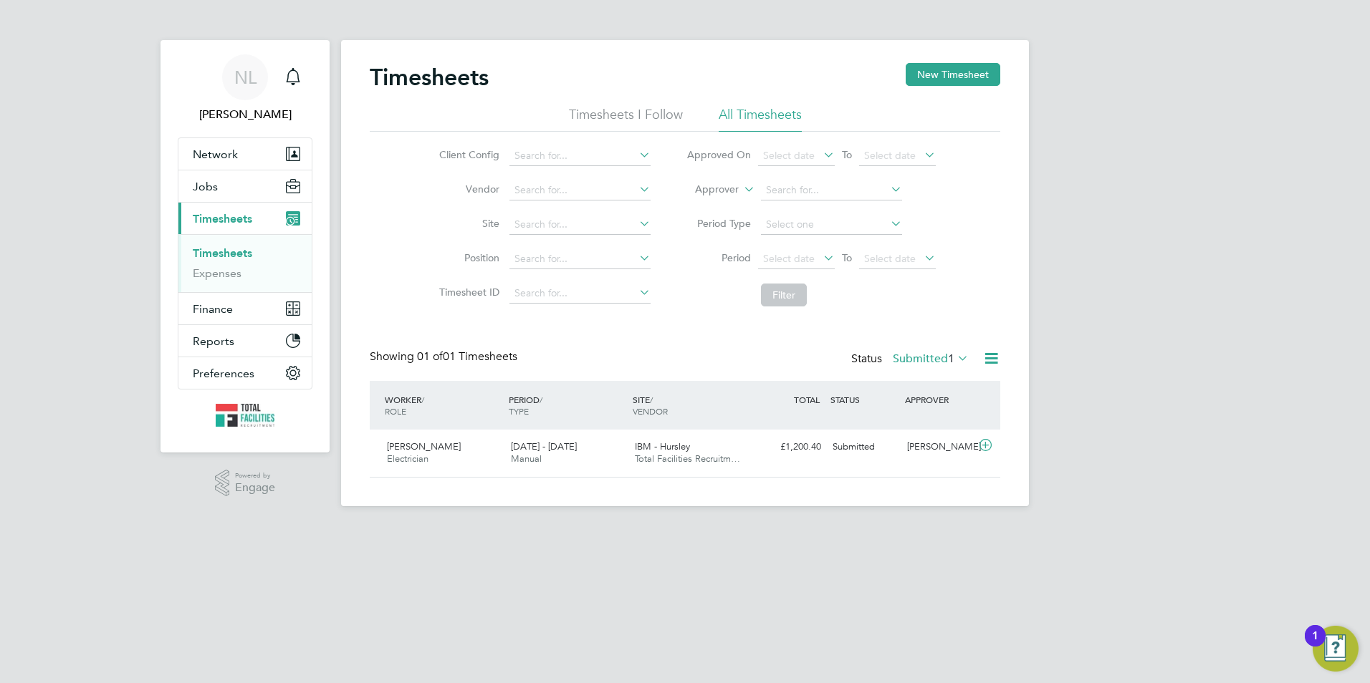
click at [929, 360] on label "Submitted 1" at bounding box center [931, 359] width 76 height 14
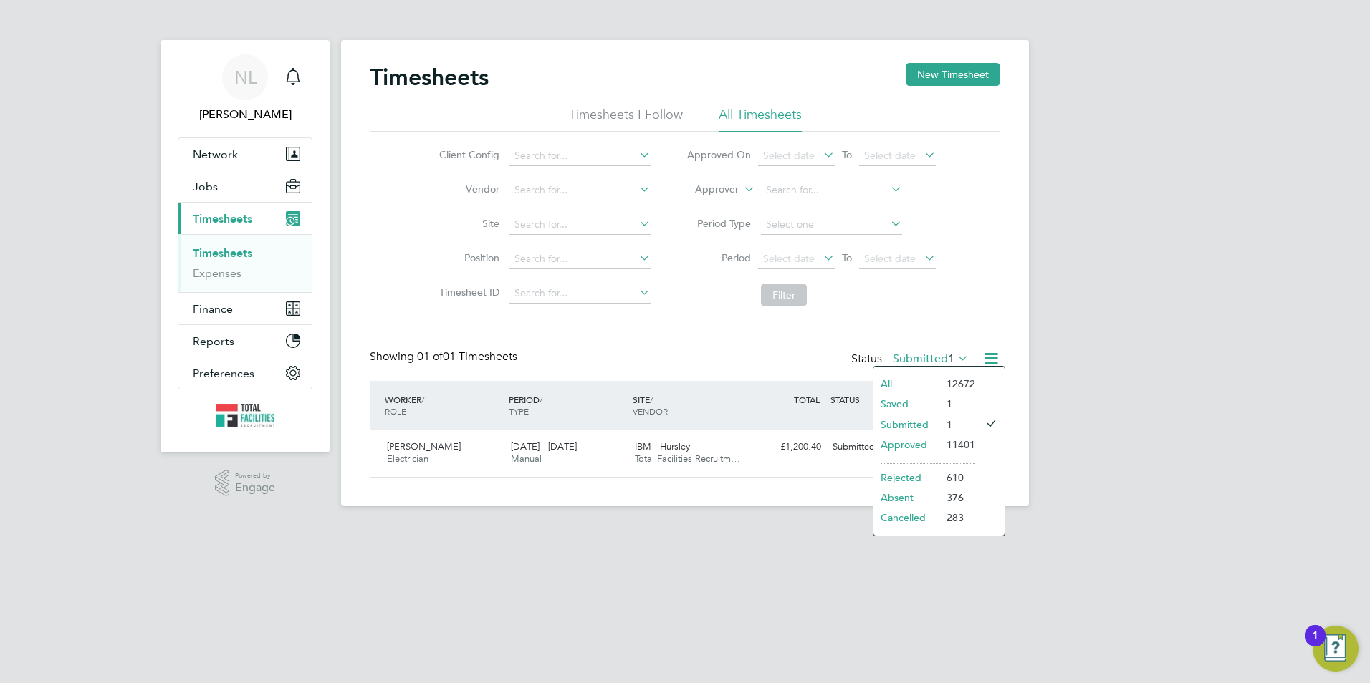
click at [977, 297] on div "Client Config Vendor Site Position Timesheet ID Approved On Select date To Sele…" at bounding box center [685, 223] width 630 height 182
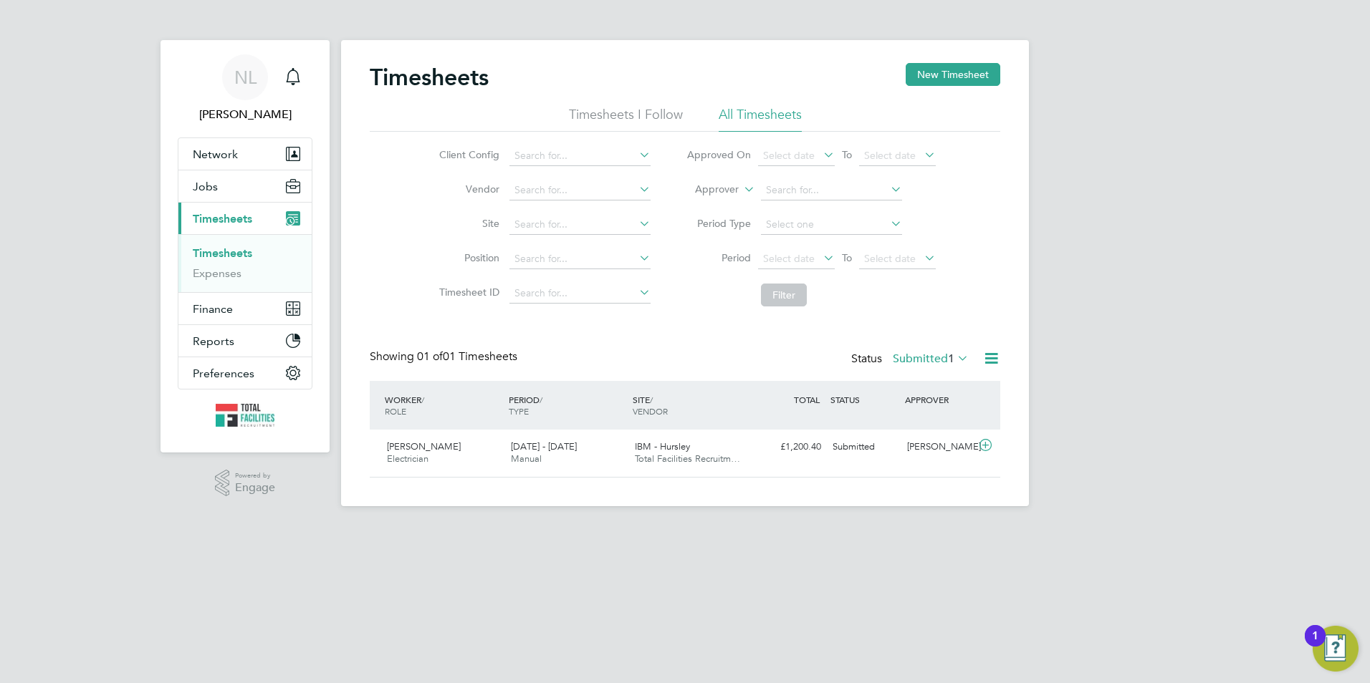
click at [934, 363] on label "Submitted 1" at bounding box center [931, 359] width 76 height 14
